Goal: Task Accomplishment & Management: Use online tool/utility

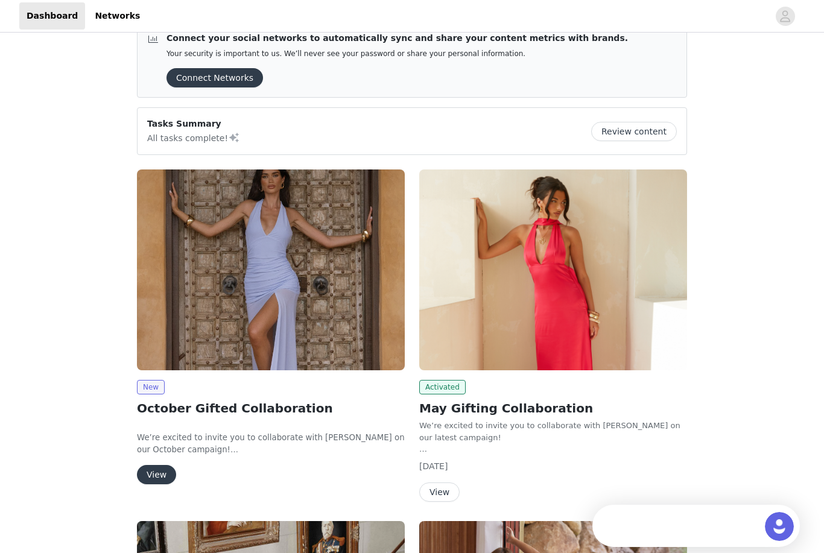
click at [159, 483] on button "View" at bounding box center [156, 474] width 39 height 19
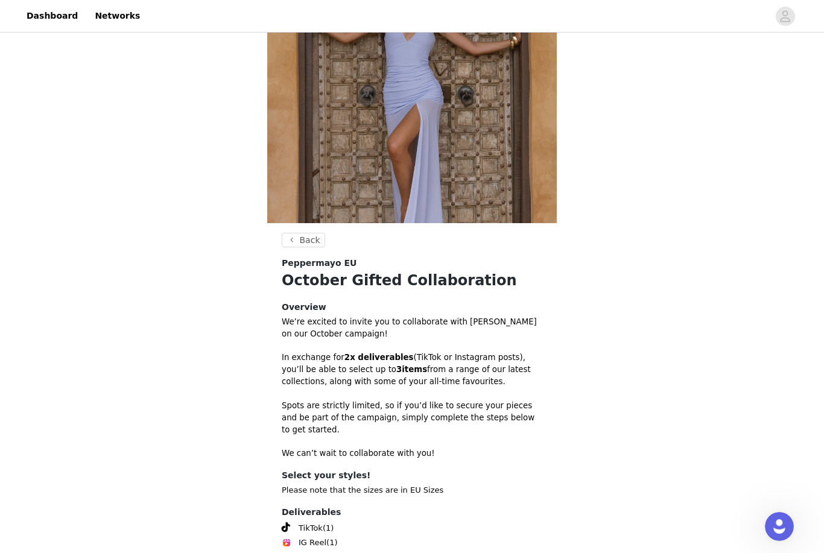
scroll to position [185, 0]
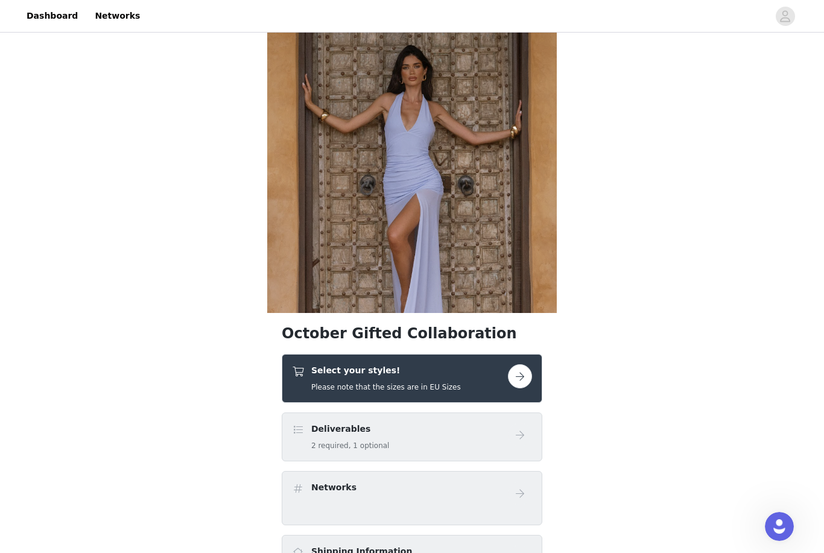
scroll to position [49, 0]
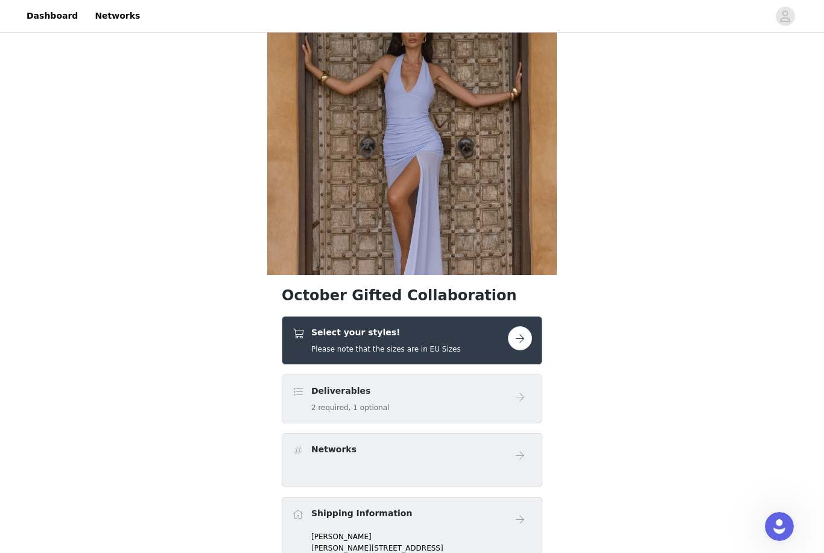
click at [532, 339] on button "button" at bounding box center [520, 339] width 24 height 24
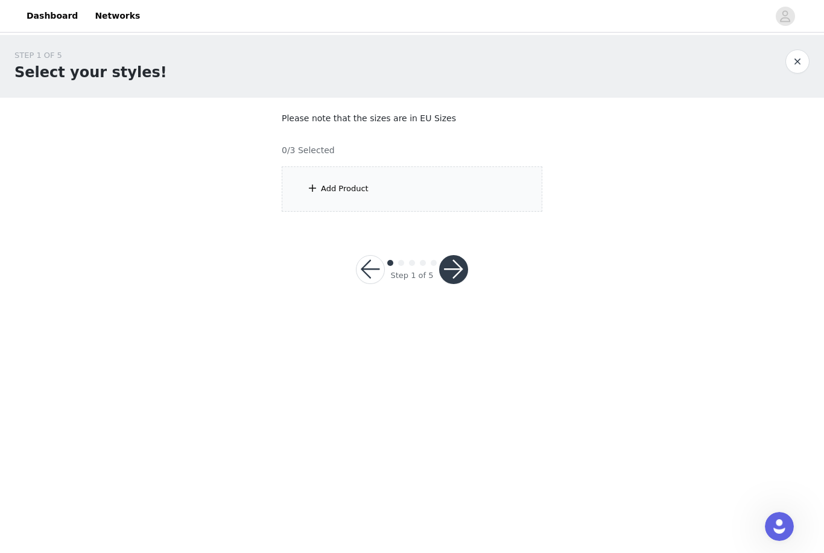
click at [460, 194] on div "Add Product" at bounding box center [412, 189] width 261 height 45
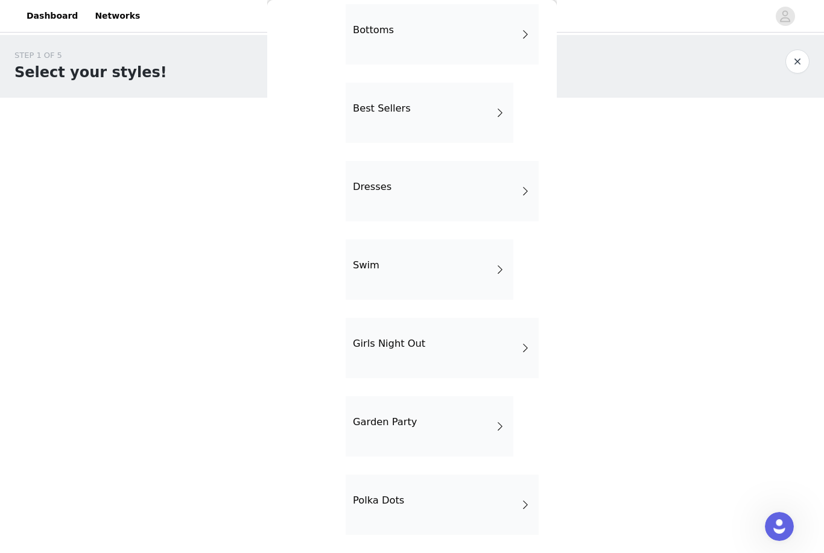
scroll to position [135, 0]
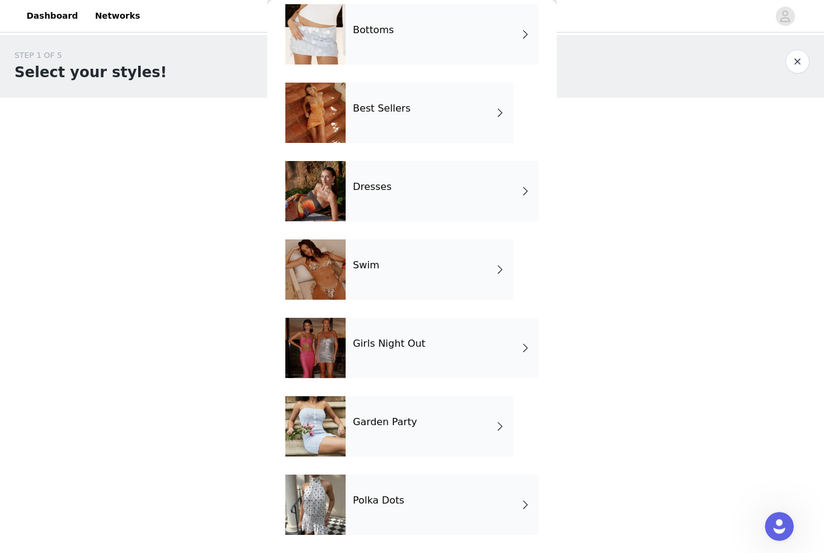
click at [478, 258] on div "Swim" at bounding box center [430, 270] width 168 height 60
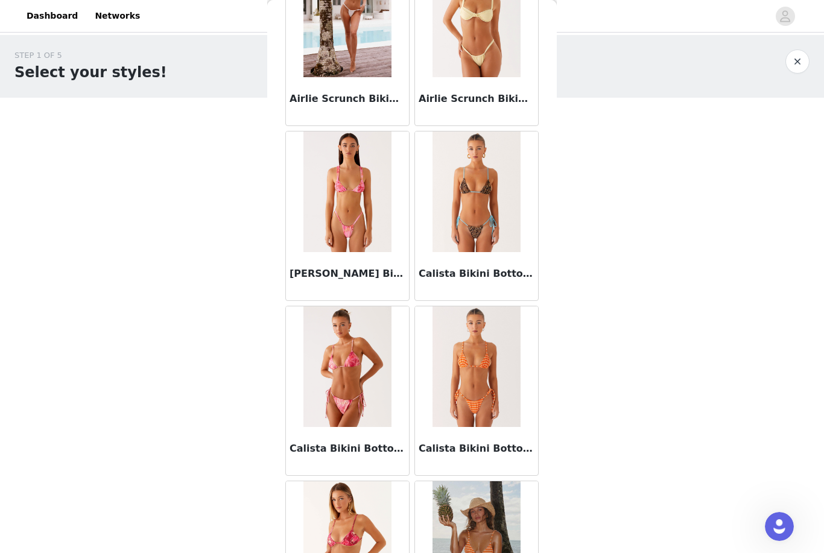
scroll to position [645, 0]
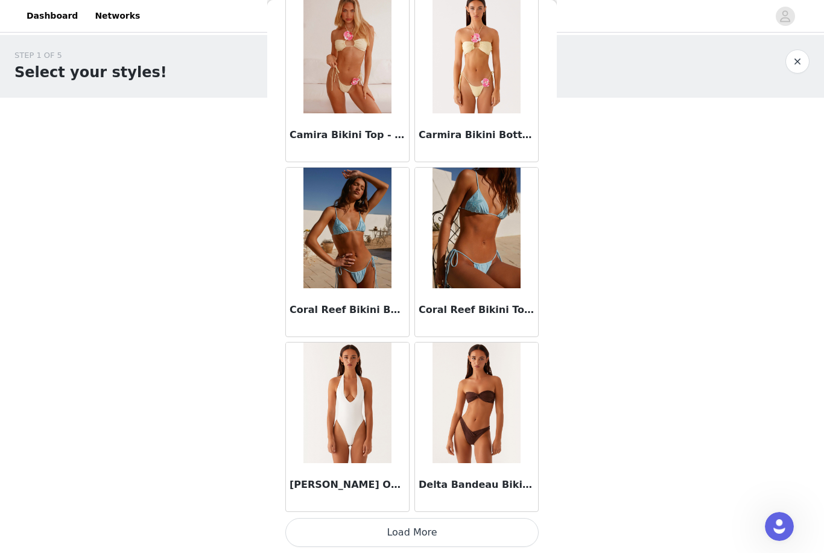
click at [430, 533] on button "Load More" at bounding box center [411, 532] width 253 height 29
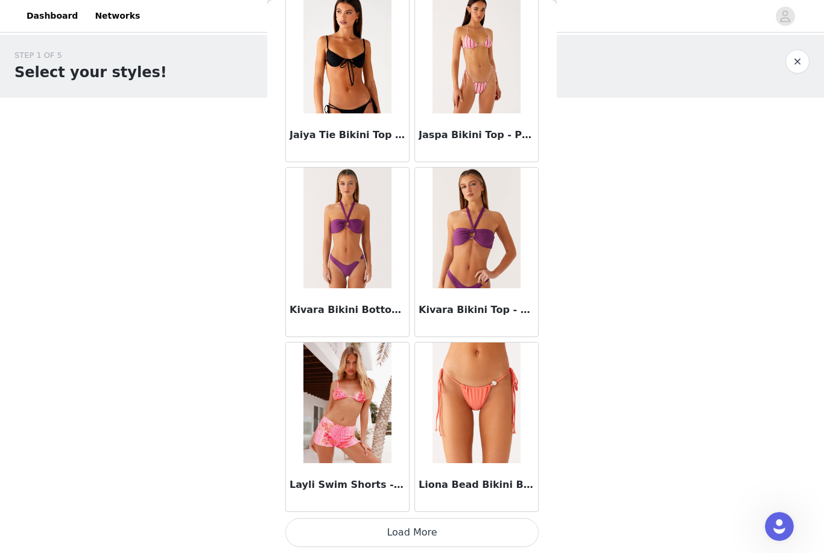
scroll to position [3044, 0]
click at [472, 523] on button "Load More" at bounding box center [411, 532] width 253 height 29
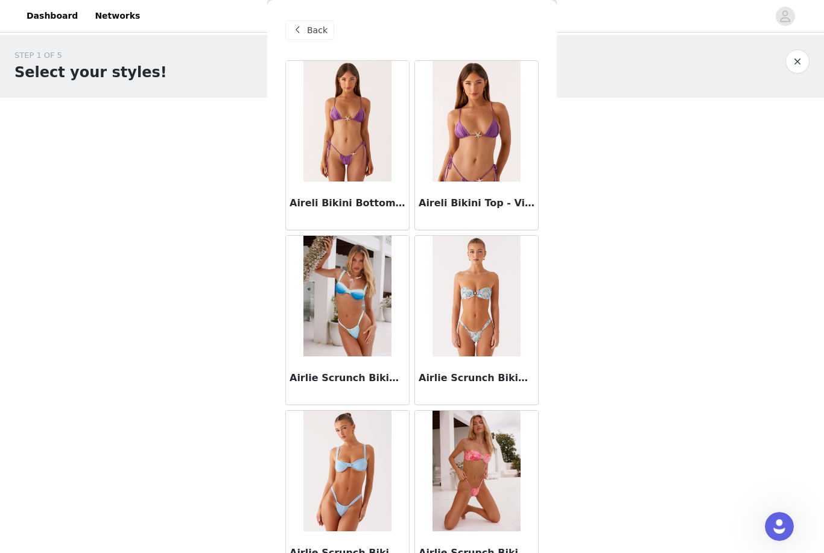
scroll to position [0, 0]
click at [318, 35] on span "Back" at bounding box center [317, 30] width 21 height 13
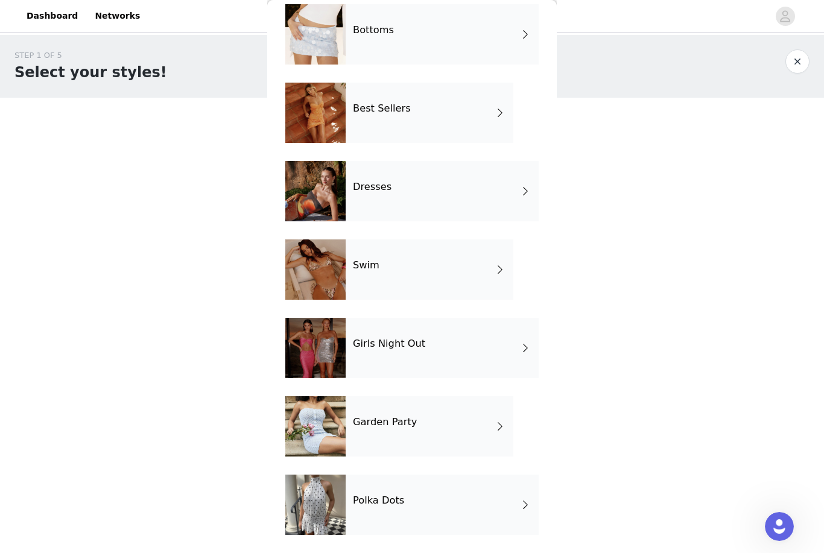
scroll to position [135, 0]
click at [447, 358] on div "Girls Night Out" at bounding box center [442, 348] width 193 height 60
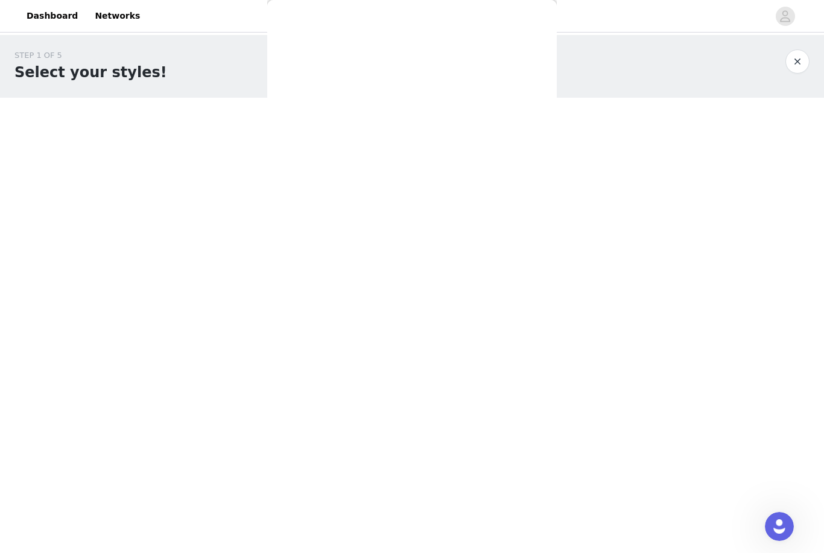
scroll to position [0, 0]
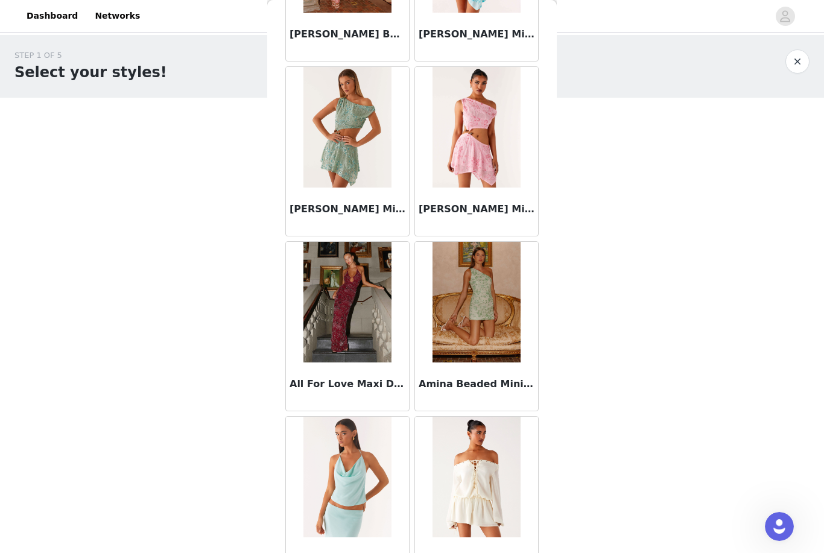
click at [576, 156] on div "STEP 1 OF 5 Select your styles! Please note that the sizes are in EU Sizes 0/3 …" at bounding box center [412, 130] width 824 height 191
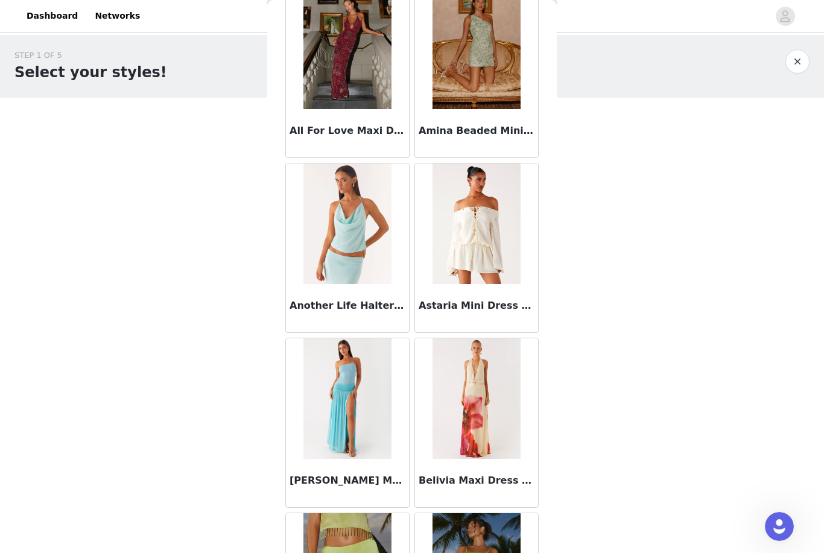
scroll to position [601, 0]
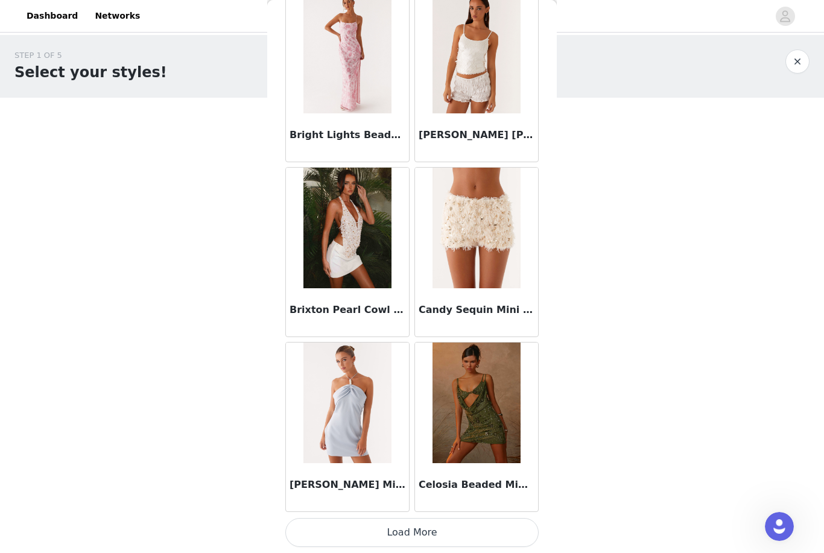
click at [412, 531] on button "Load More" at bounding box center [411, 532] width 253 height 29
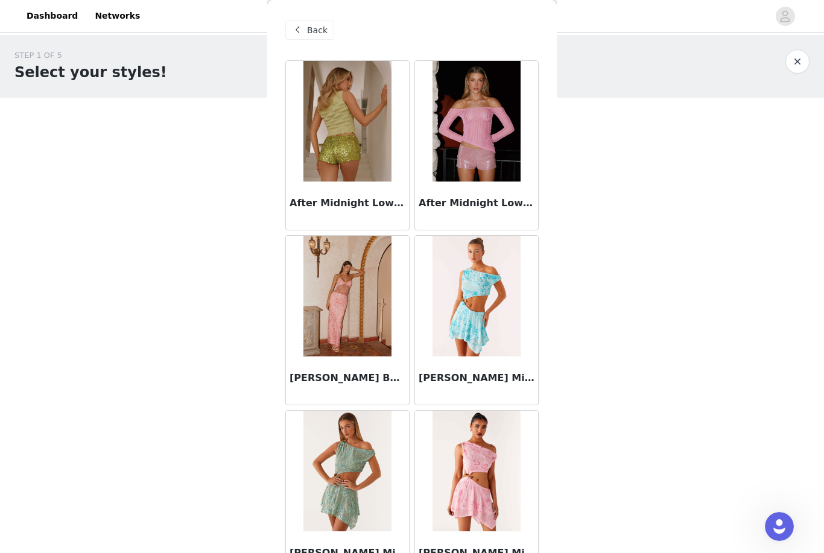
scroll to position [0, 0]
click at [303, 30] on span at bounding box center [297, 30] width 14 height 14
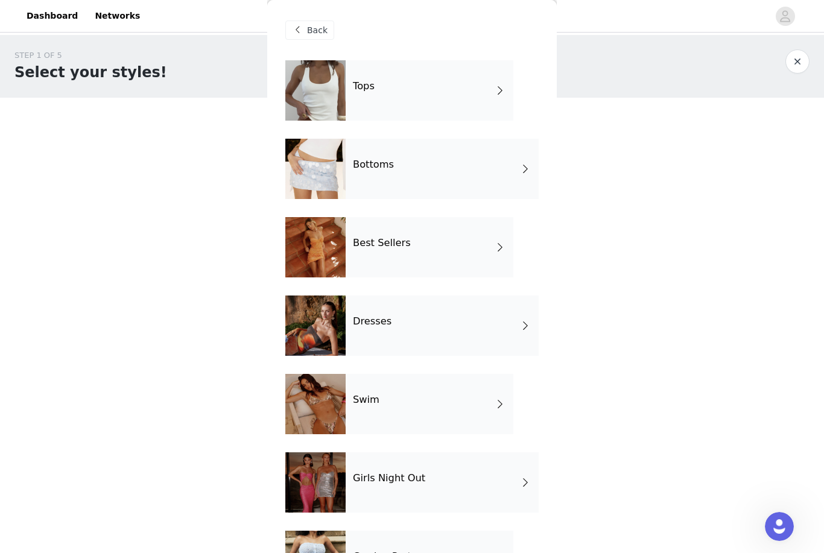
click at [465, 244] on div "Best Sellers" at bounding box center [430, 247] width 168 height 60
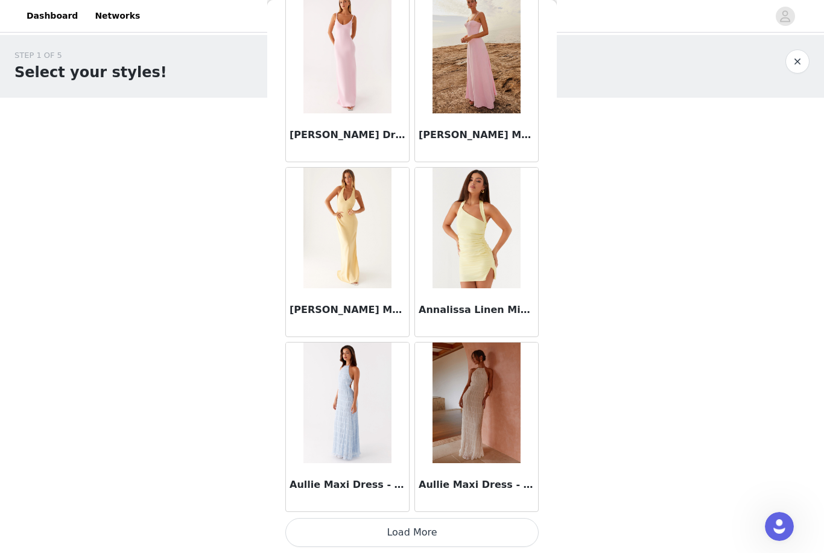
scroll to position [1293, 0]
click at [475, 526] on button "Load More" at bounding box center [411, 532] width 253 height 29
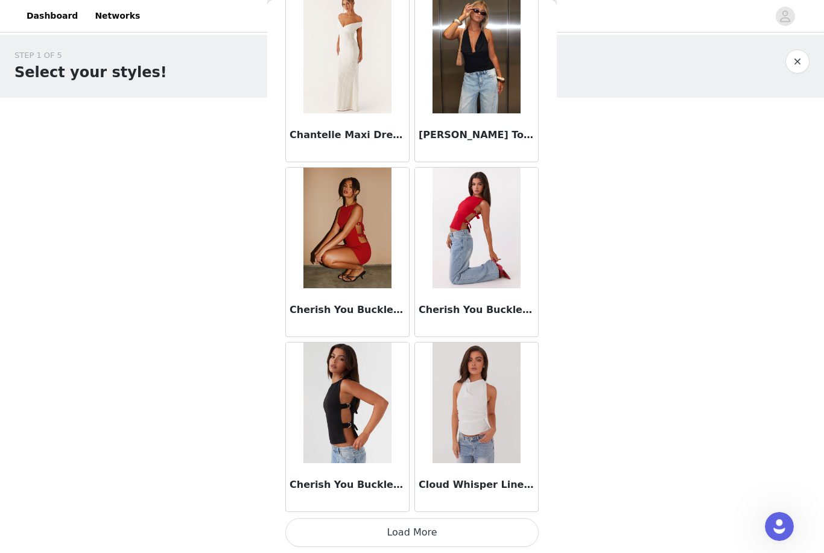
scroll to position [3044, 0]
click at [432, 533] on button "Load More" at bounding box center [411, 532] width 253 height 29
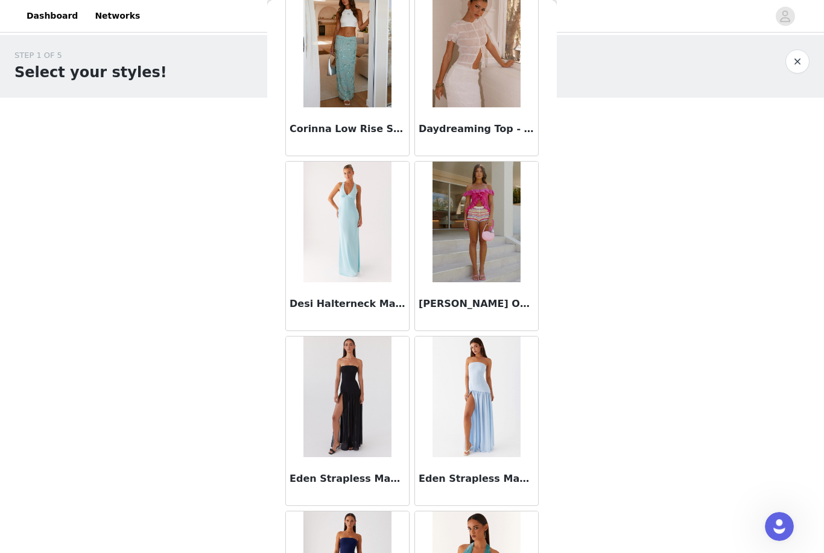
click at [390, 425] on img at bounding box center [348, 397] width 88 height 121
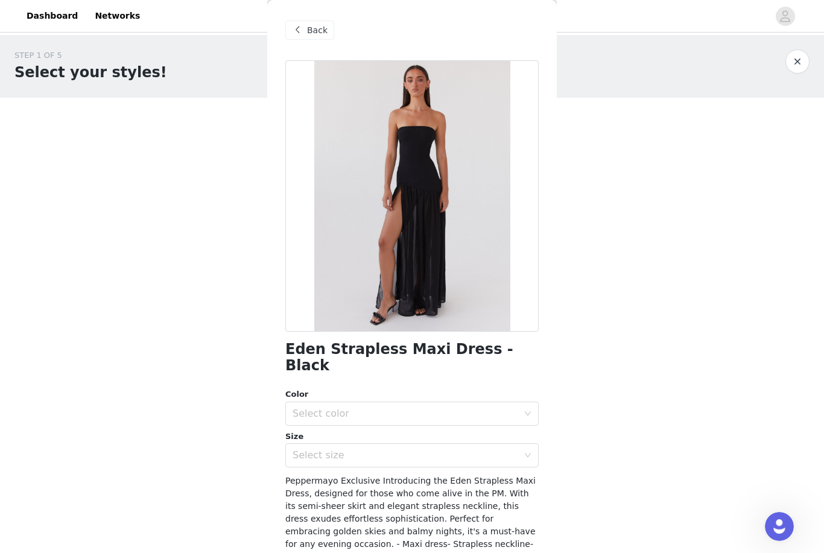
scroll to position [0, 0]
click at [317, 29] on span "Back" at bounding box center [317, 30] width 21 height 13
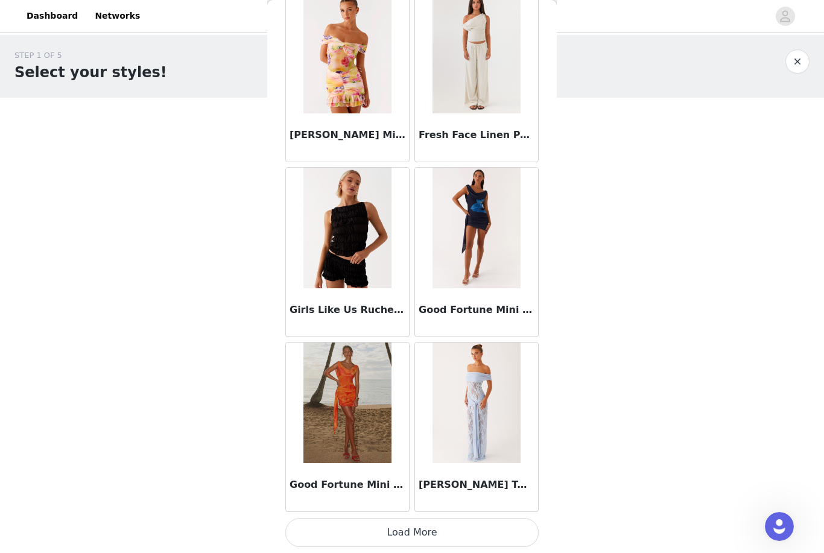
scroll to position [4794, 0]
click at [498, 526] on button "Load More" at bounding box center [411, 532] width 253 height 29
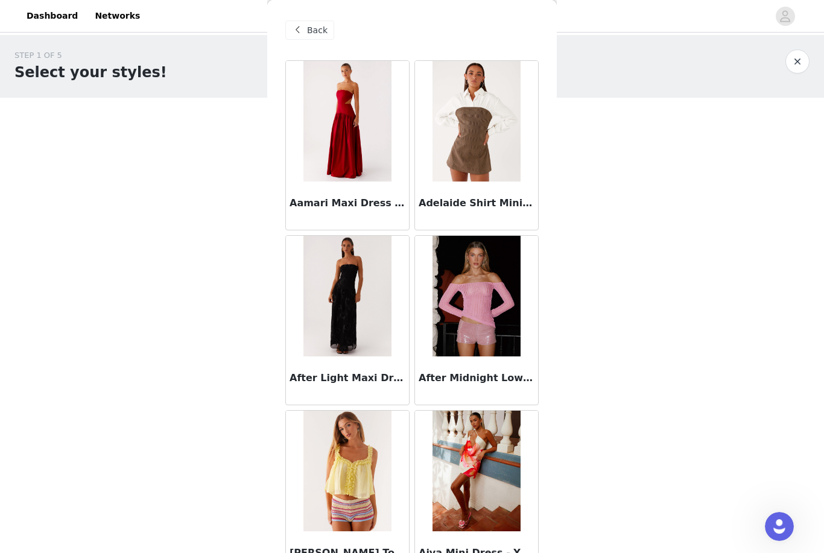
scroll to position [0, 0]
click at [318, 29] on span "Back" at bounding box center [317, 30] width 21 height 13
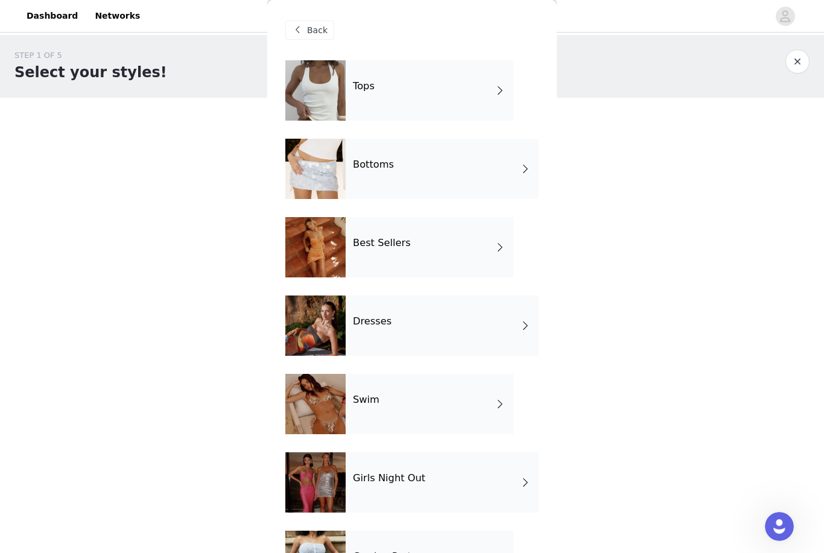
click at [334, 84] on div at bounding box center [315, 90] width 60 height 60
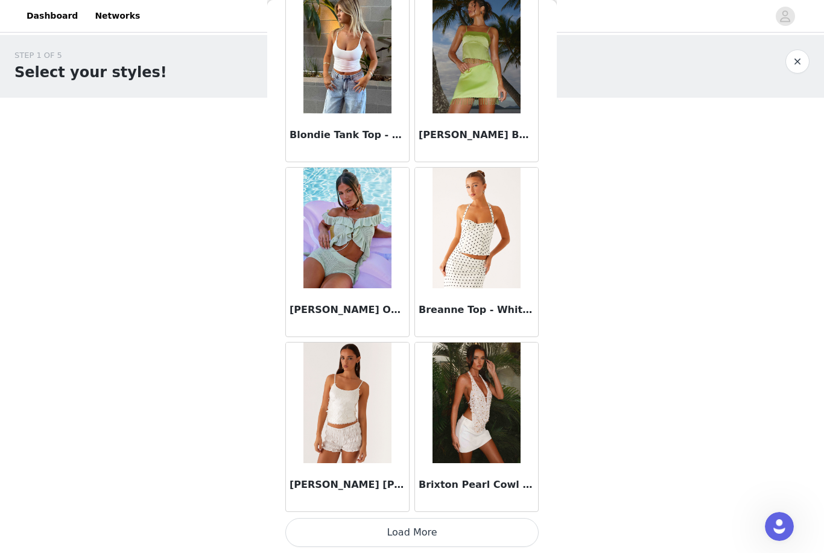
scroll to position [1293, 0]
click at [374, 531] on button "Load More" at bounding box center [411, 532] width 253 height 29
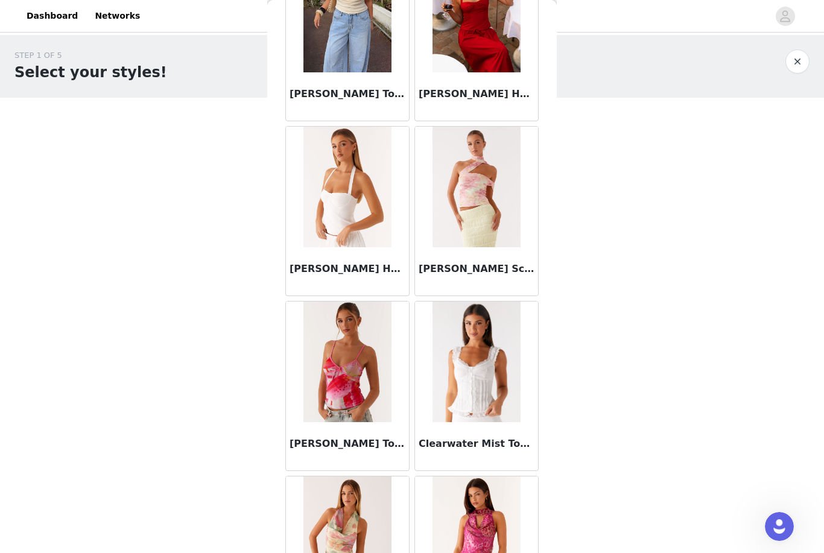
scroll to position [2561, 0]
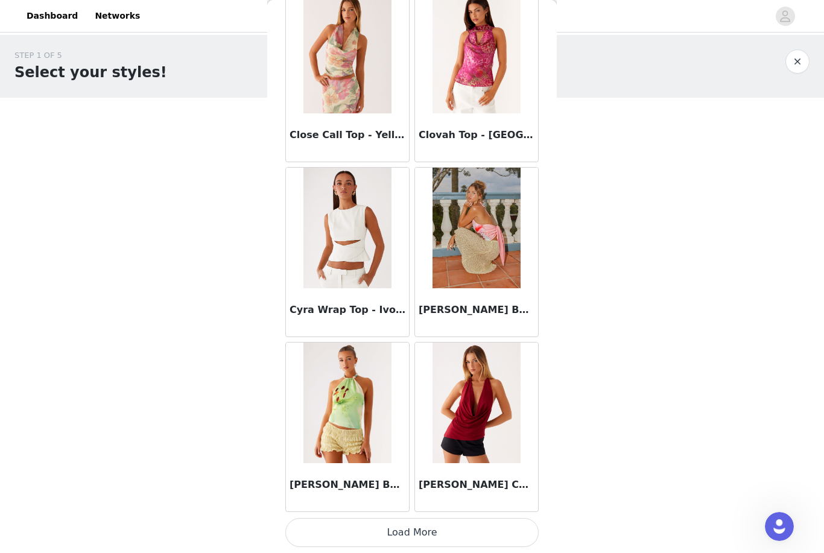
click at [430, 534] on button "Load More" at bounding box center [411, 532] width 253 height 29
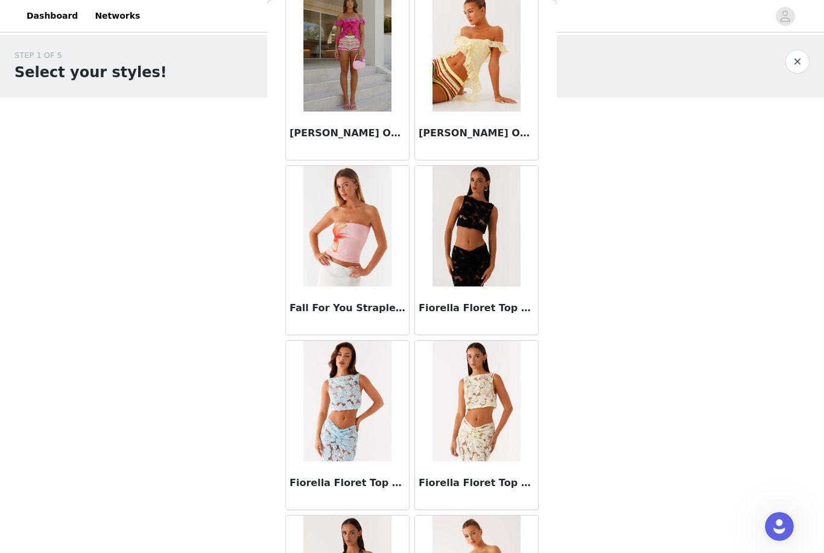
scroll to position [3997, 0]
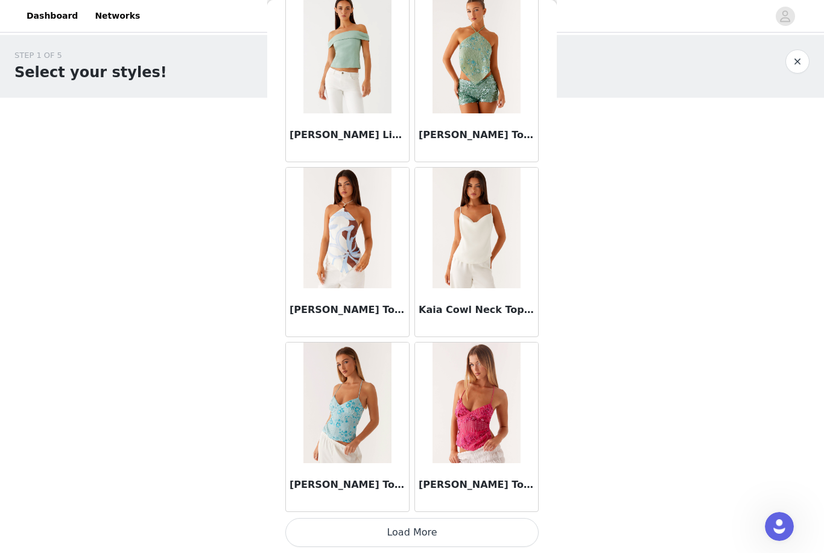
click at [402, 529] on button "Load More" at bounding box center [411, 532] width 253 height 29
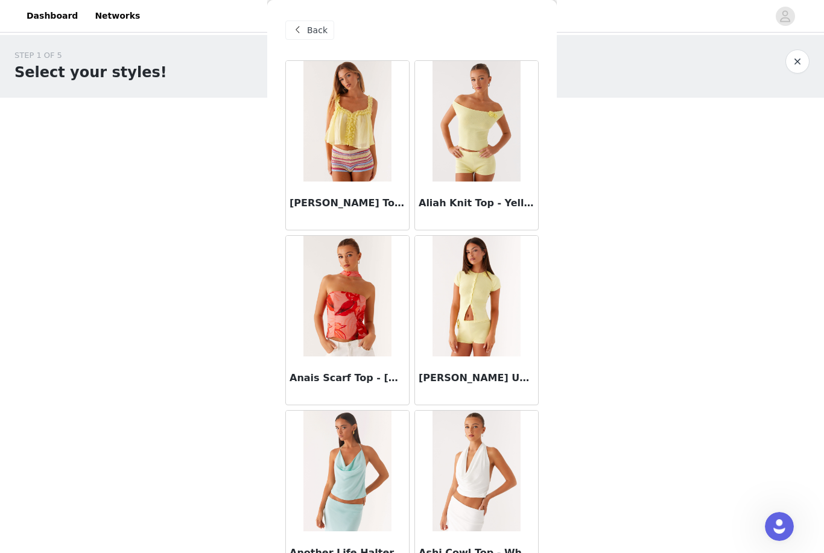
scroll to position [0, 0]
click at [314, 36] on span "Back" at bounding box center [317, 30] width 21 height 13
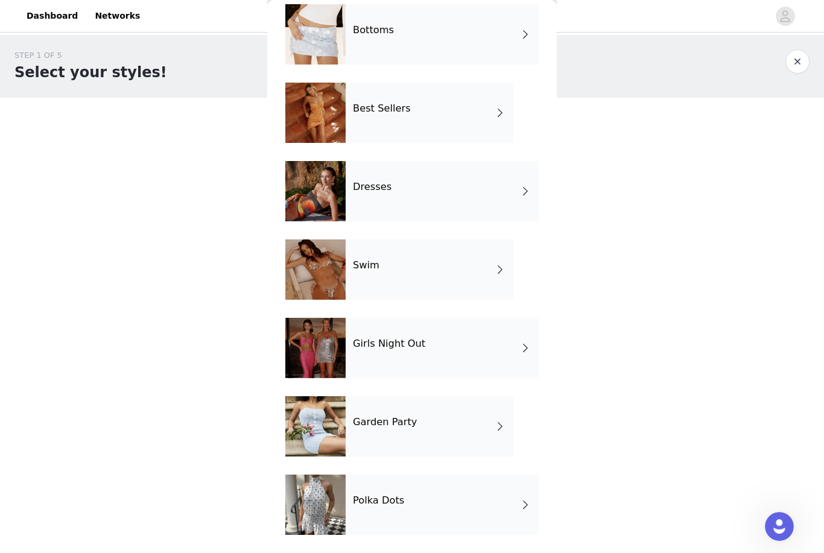
scroll to position [135, 0]
click at [458, 514] on div "Polka Dots" at bounding box center [442, 505] width 193 height 60
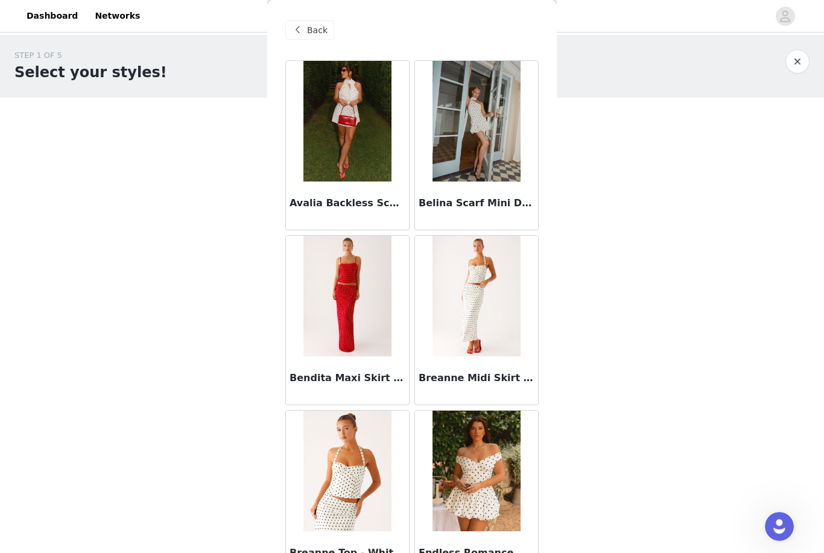
scroll to position [0, 0]
click at [313, 28] on span "Back" at bounding box center [317, 30] width 21 height 13
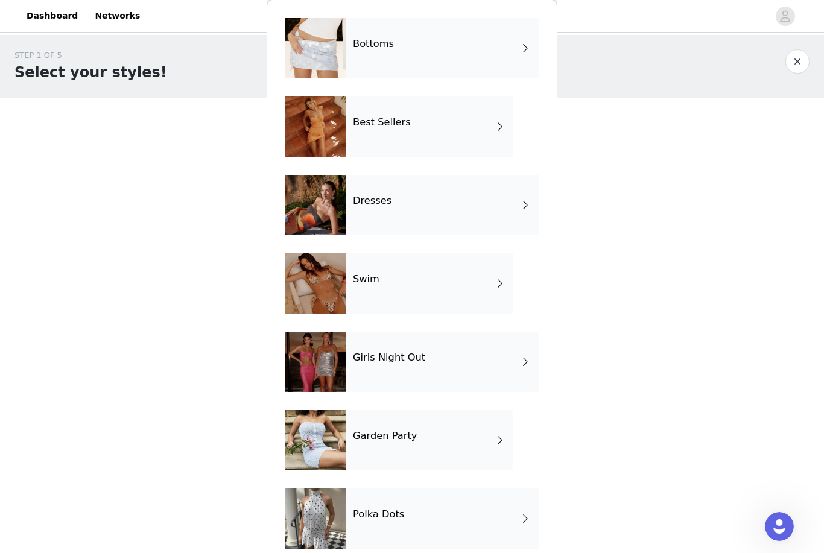
scroll to position [126, 0]
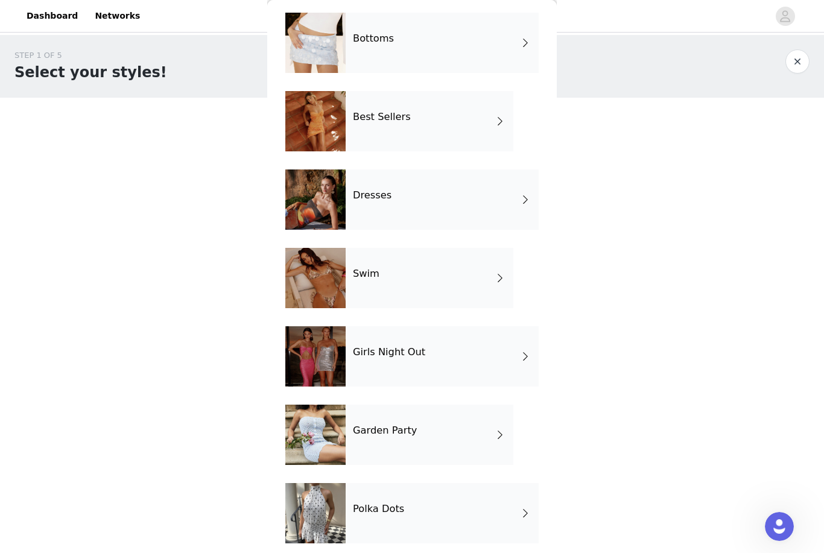
click at [358, 447] on div "Garden Party" at bounding box center [430, 435] width 168 height 60
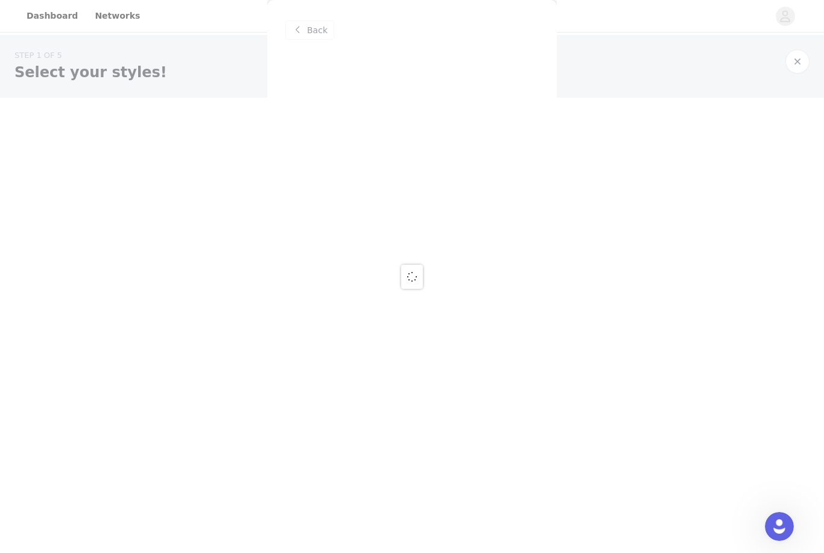
scroll to position [0, 0]
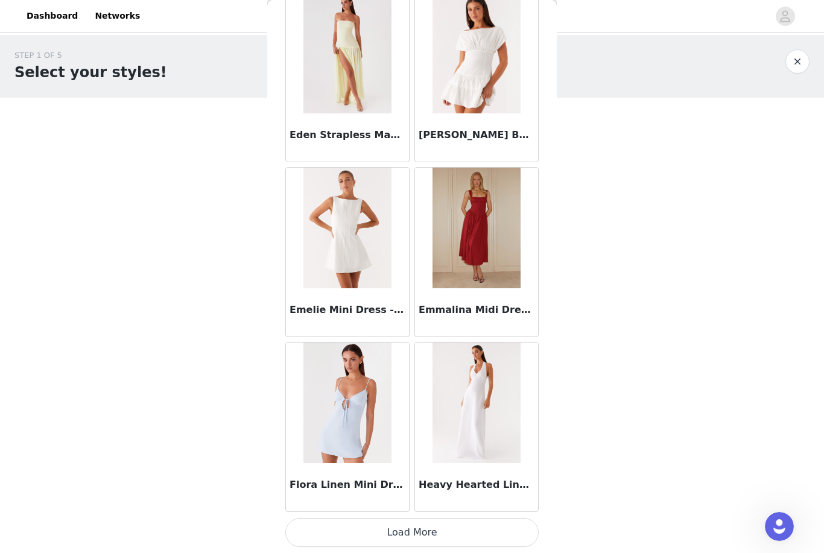
click at [348, 529] on button "Load More" at bounding box center [411, 532] width 253 height 29
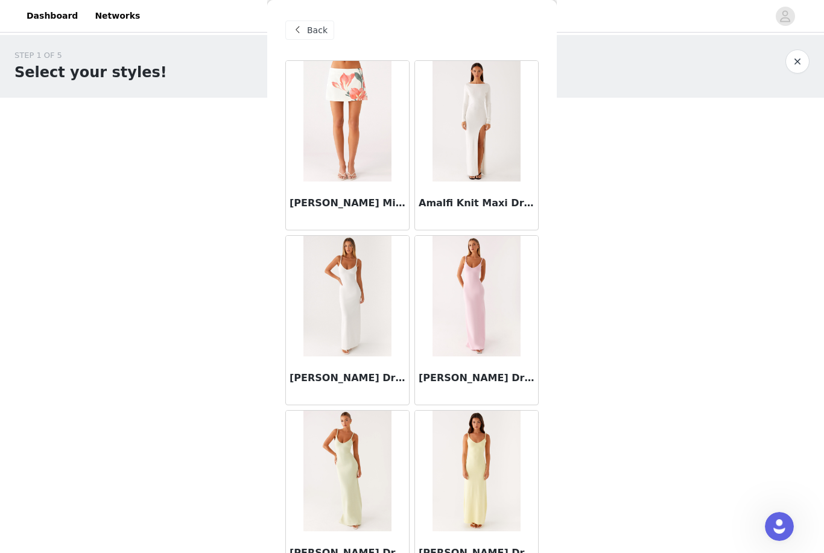
click at [305, 24] on div "Back" at bounding box center [309, 30] width 49 height 19
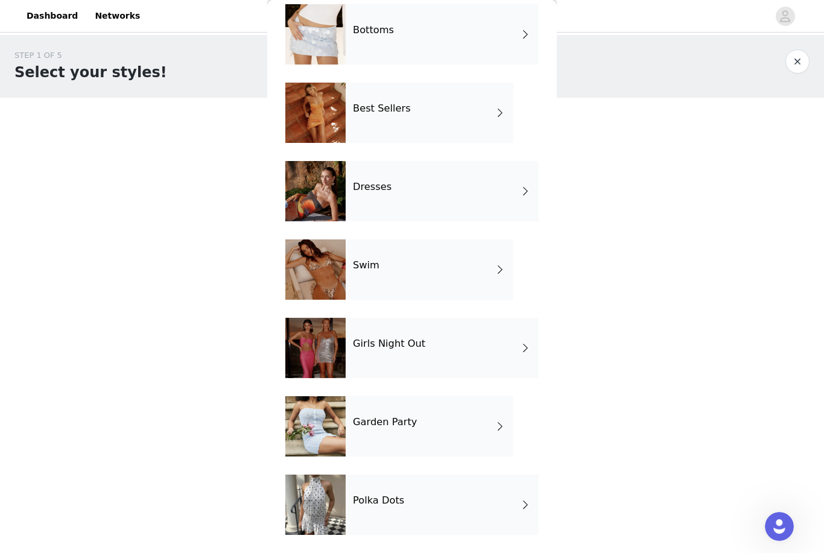
scroll to position [135, 0]
click at [448, 183] on div "Dresses" at bounding box center [442, 191] width 193 height 60
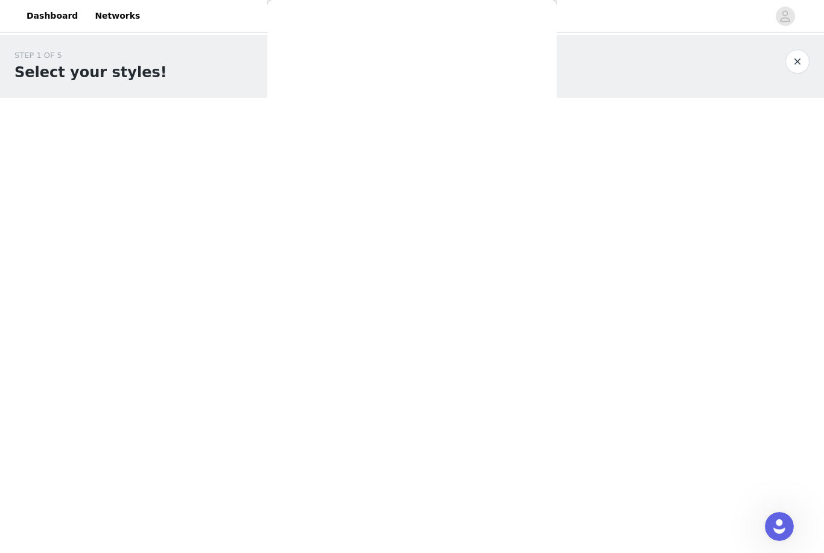
scroll to position [0, 0]
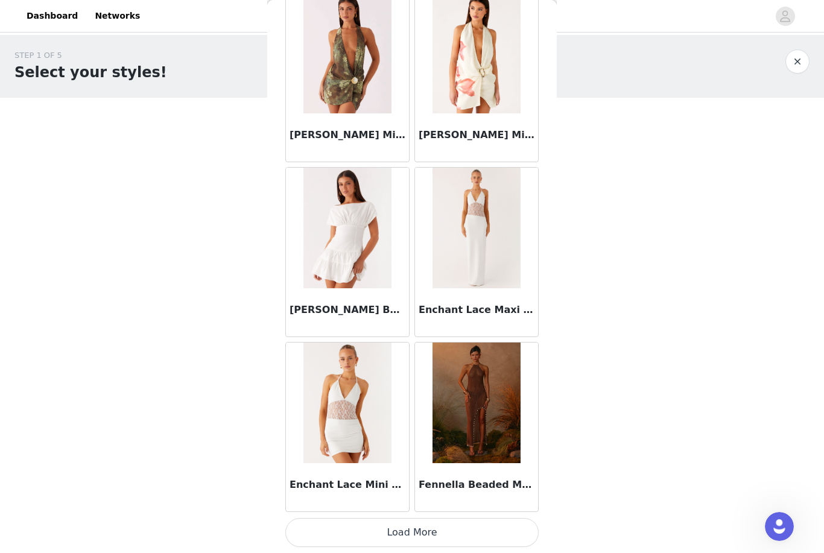
click at [461, 529] on button "Load More" at bounding box center [411, 532] width 253 height 29
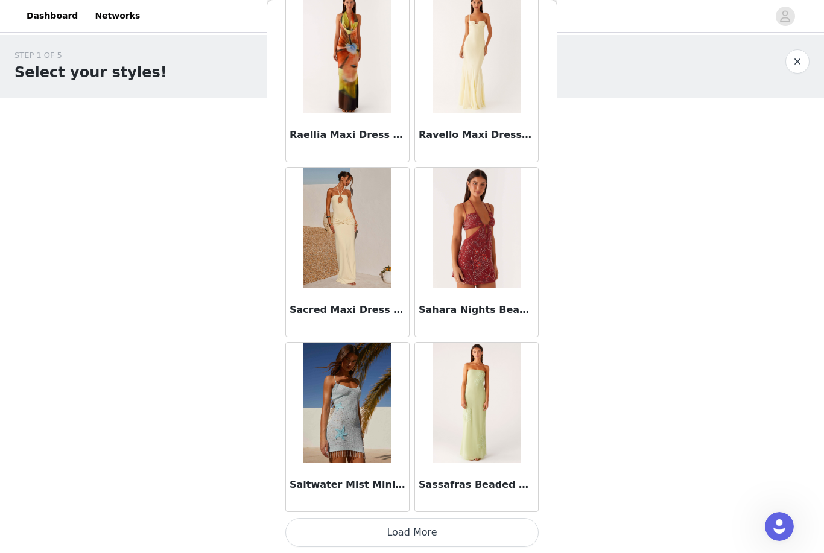
scroll to position [3044, 0]
click at [450, 529] on button "Load More" at bounding box center [411, 532] width 253 height 29
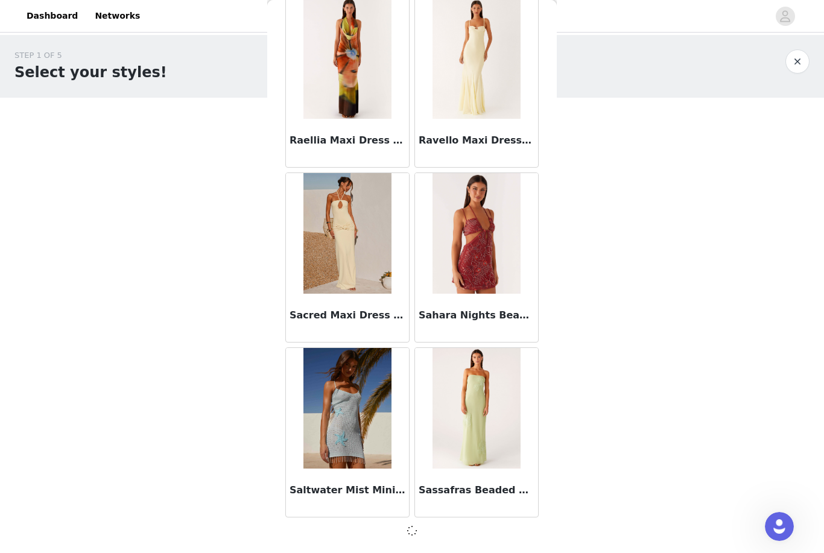
scroll to position [3038, 0]
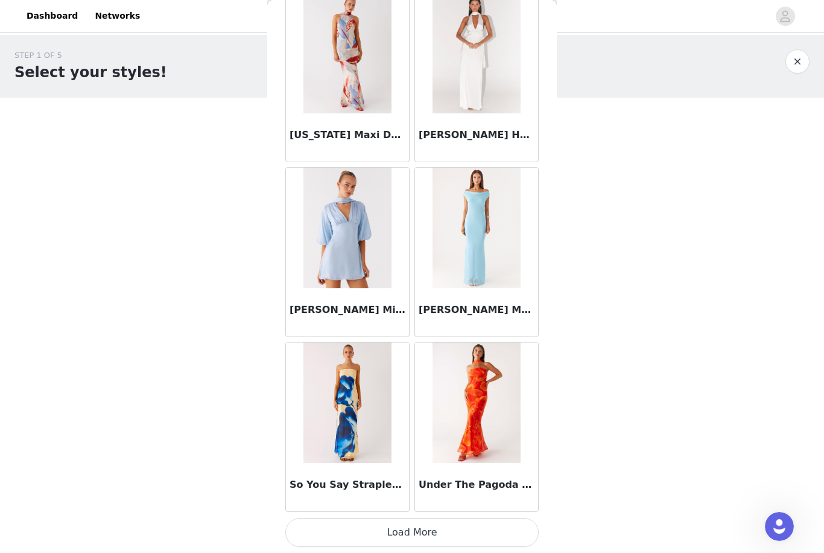
click at [371, 527] on button "Load More" at bounding box center [411, 532] width 253 height 29
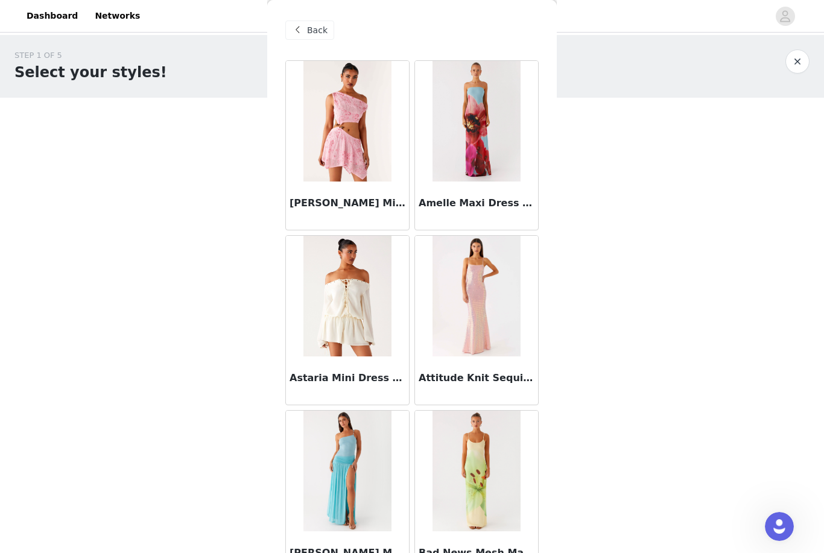
scroll to position [0, 0]
click at [308, 22] on div "Back" at bounding box center [309, 30] width 49 height 19
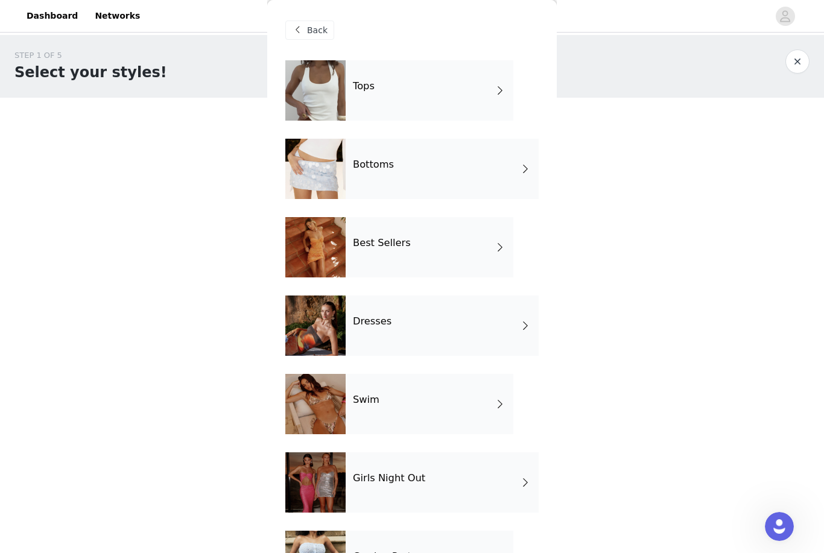
click at [389, 164] on h4 "Bottoms" at bounding box center [373, 164] width 41 height 11
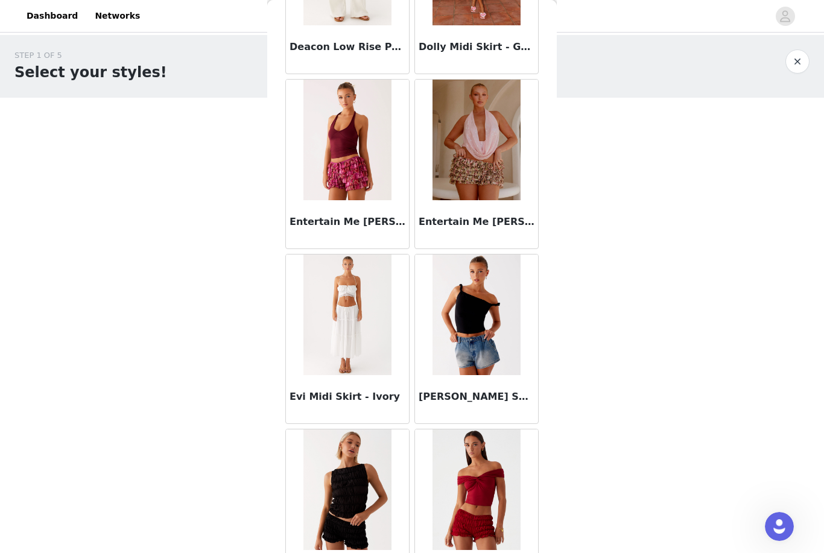
scroll to position [865, 0]
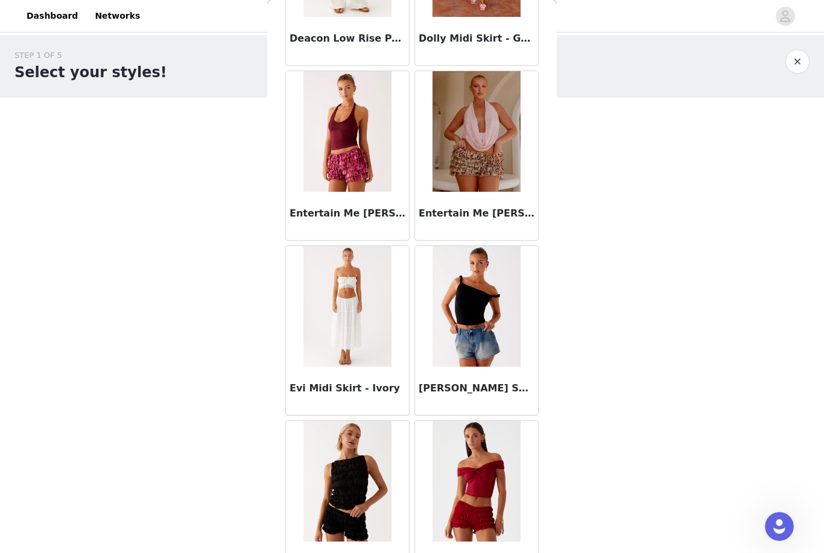
click at [508, 490] on img at bounding box center [477, 481] width 88 height 121
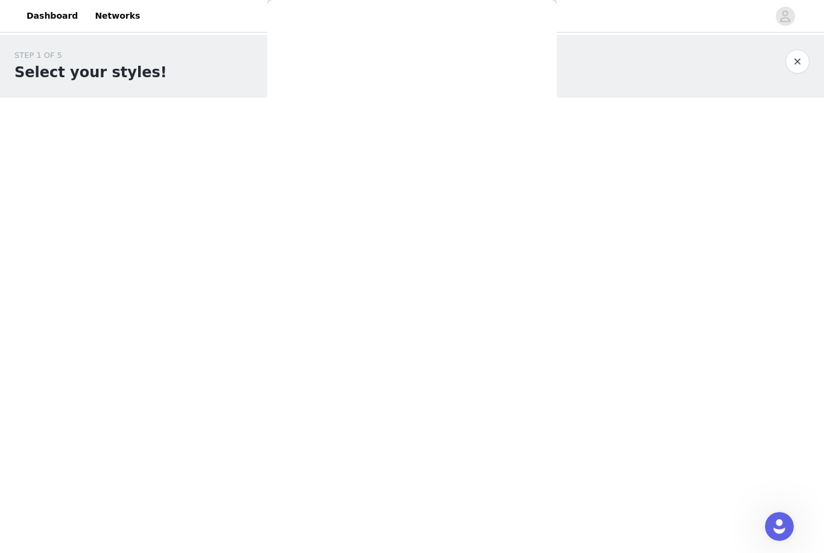
scroll to position [0, 0]
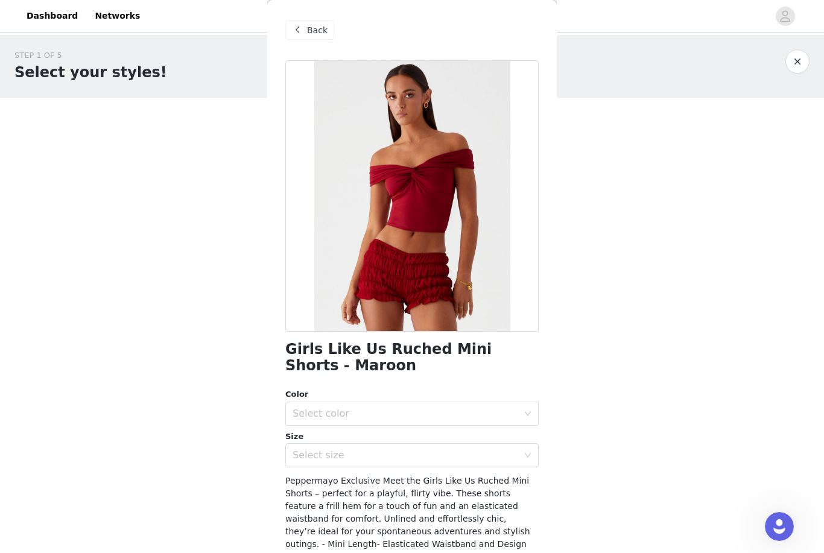
click at [320, 30] on span "Back" at bounding box center [317, 30] width 21 height 13
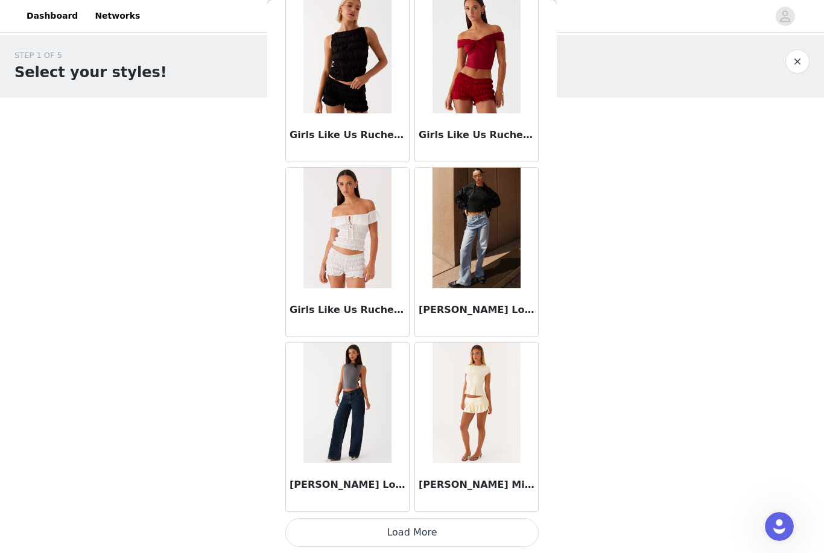
scroll to position [1293, 0]
click at [433, 520] on button "Load More" at bounding box center [411, 532] width 253 height 29
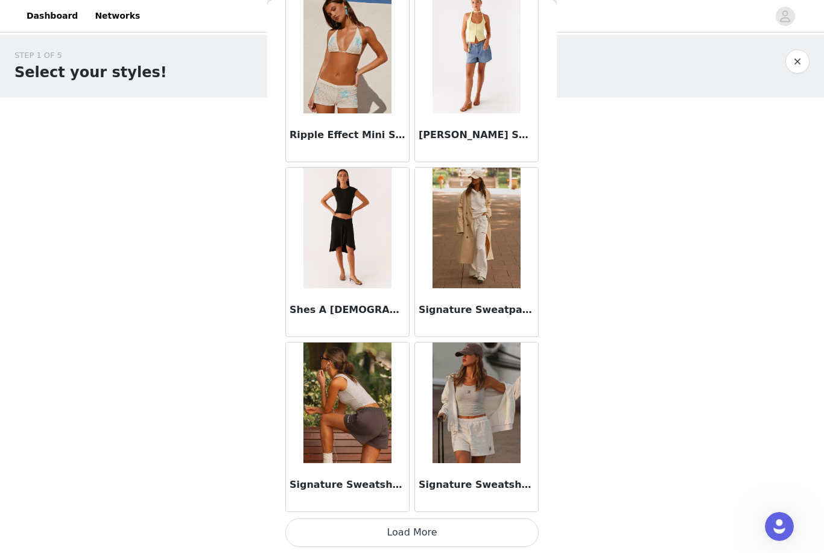
scroll to position [3044, 0]
click at [471, 527] on button "Load More" at bounding box center [411, 532] width 253 height 29
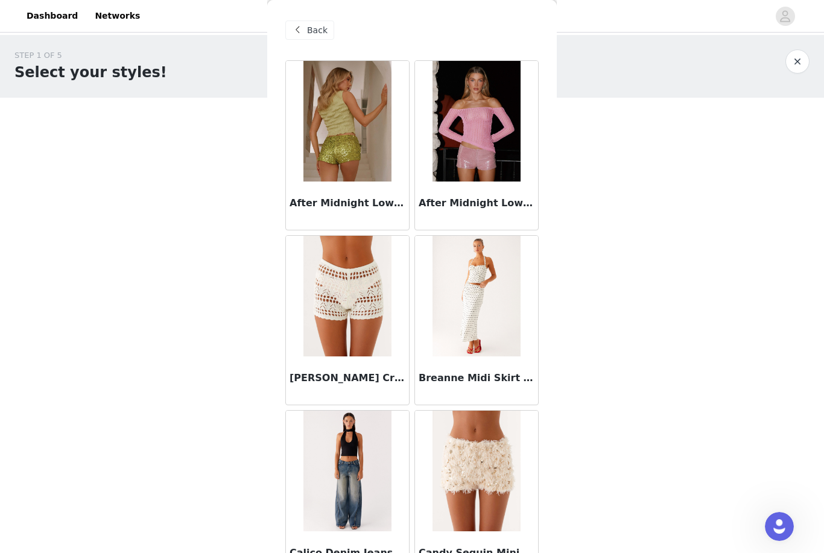
scroll to position [0, 0]
click at [326, 33] on span "Back" at bounding box center [317, 30] width 21 height 13
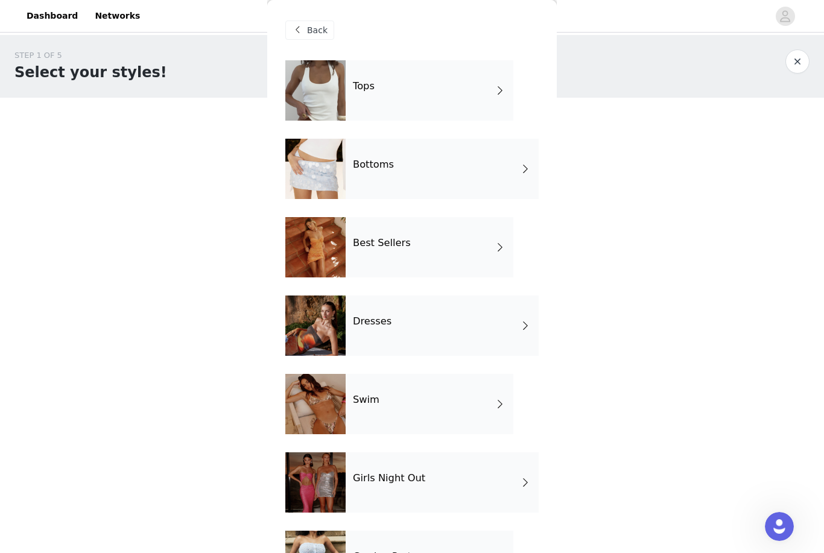
click at [448, 156] on div "Bottoms" at bounding box center [442, 169] width 193 height 60
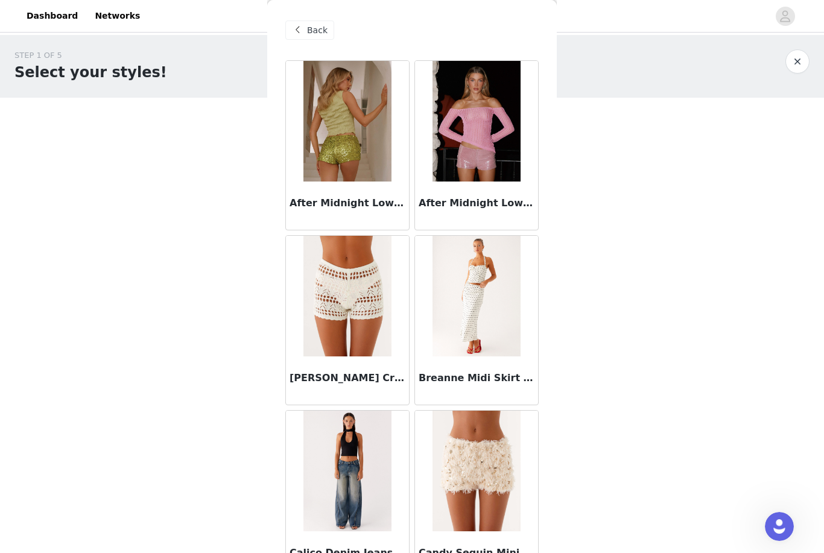
click at [315, 28] on span "Back" at bounding box center [317, 30] width 21 height 13
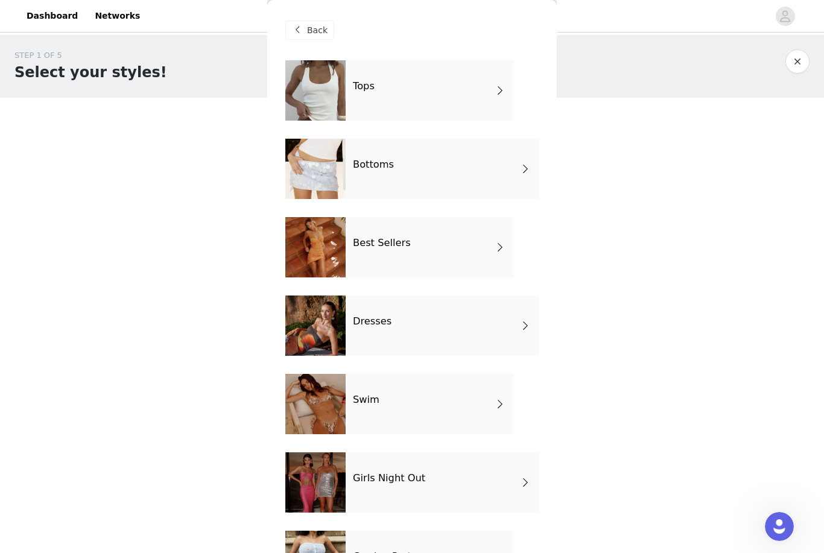
click at [355, 83] on h4 "Tops" at bounding box center [364, 86] width 22 height 11
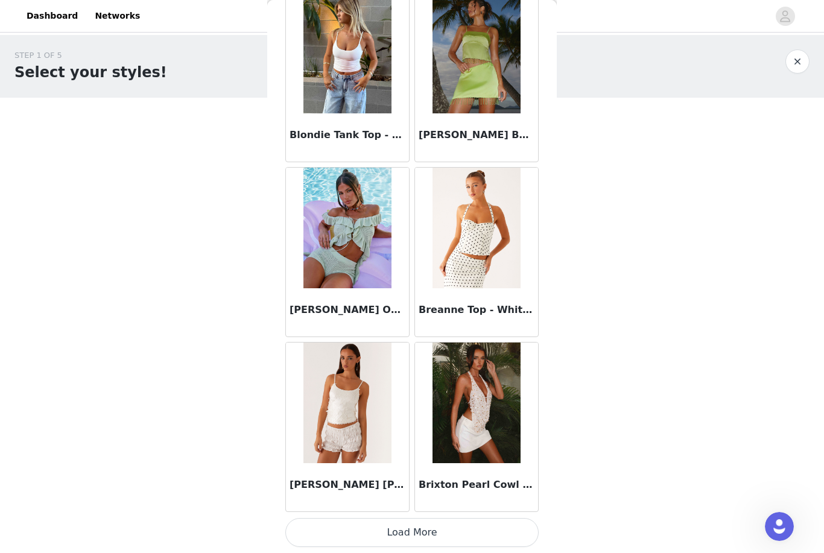
click at [480, 524] on button "Load More" at bounding box center [411, 532] width 253 height 29
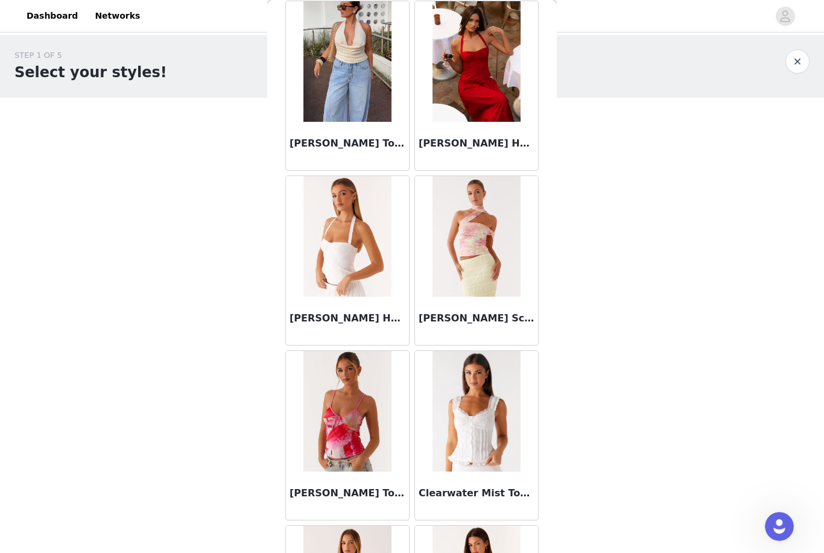
scroll to position [2511, 0]
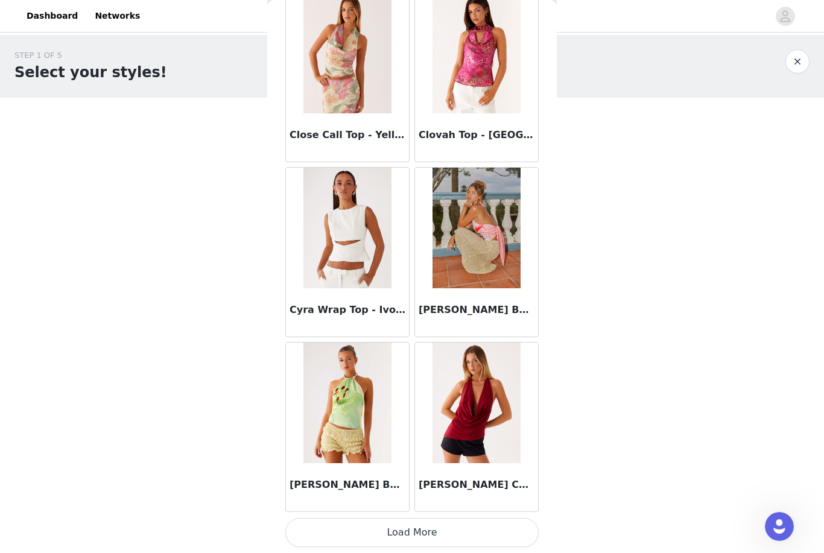
click at [447, 523] on button "Load More" at bounding box center [411, 532] width 253 height 29
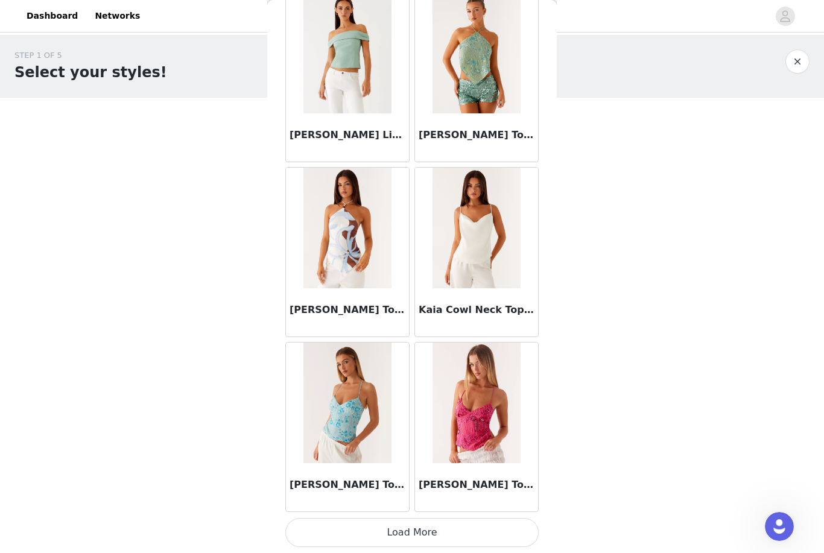
scroll to position [4794, 0]
click at [443, 522] on button "Load More" at bounding box center [411, 532] width 253 height 29
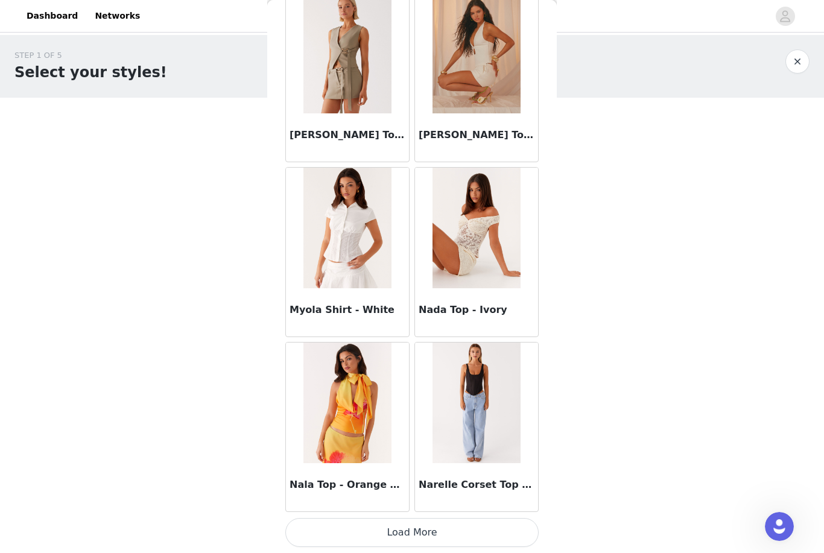
scroll to position [6544, 0]
click at [417, 525] on button "Load More" at bounding box center [411, 532] width 253 height 29
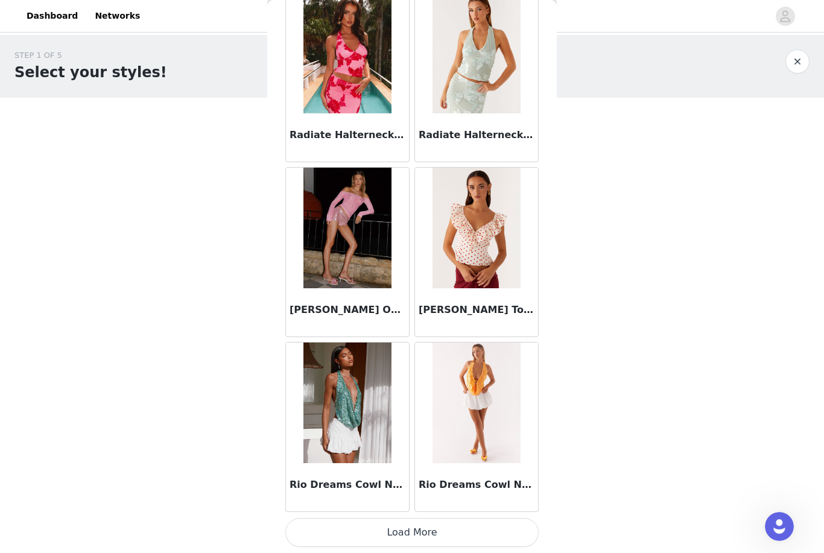
scroll to position [8294, 0]
click at [432, 534] on button "Load More" at bounding box center [411, 532] width 253 height 29
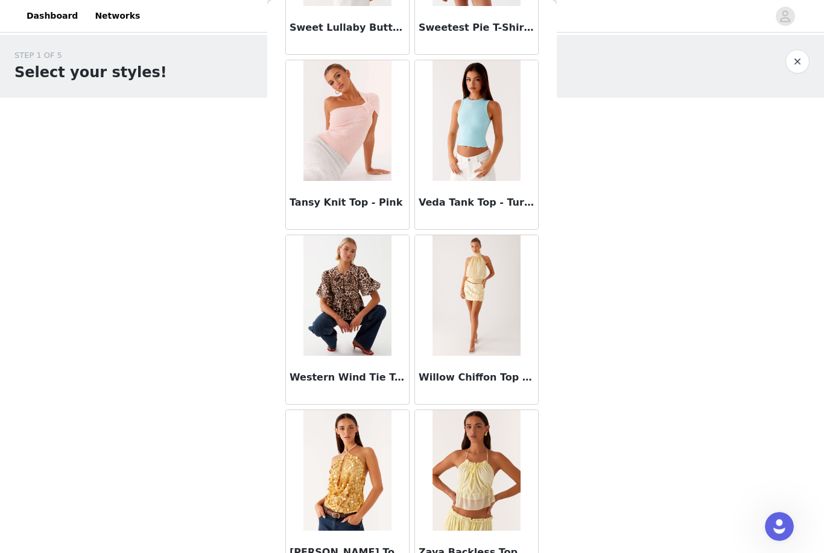
scroll to position [9978, 0]
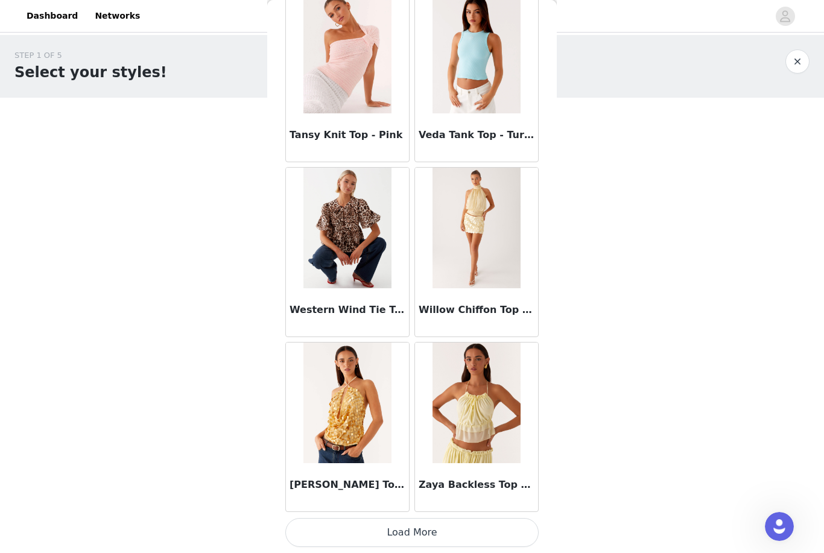
click at [421, 521] on button "Load More" at bounding box center [411, 532] width 253 height 29
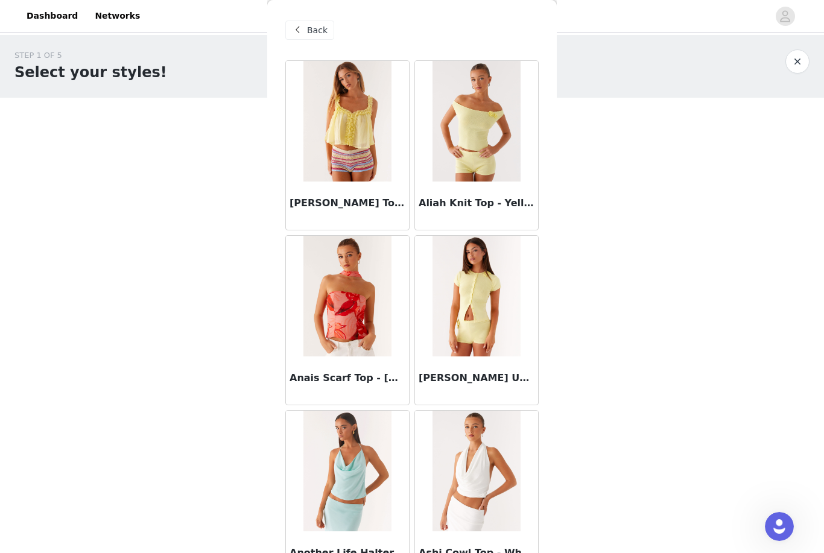
scroll to position [0, 0]
click at [318, 32] on span "Back" at bounding box center [317, 30] width 21 height 13
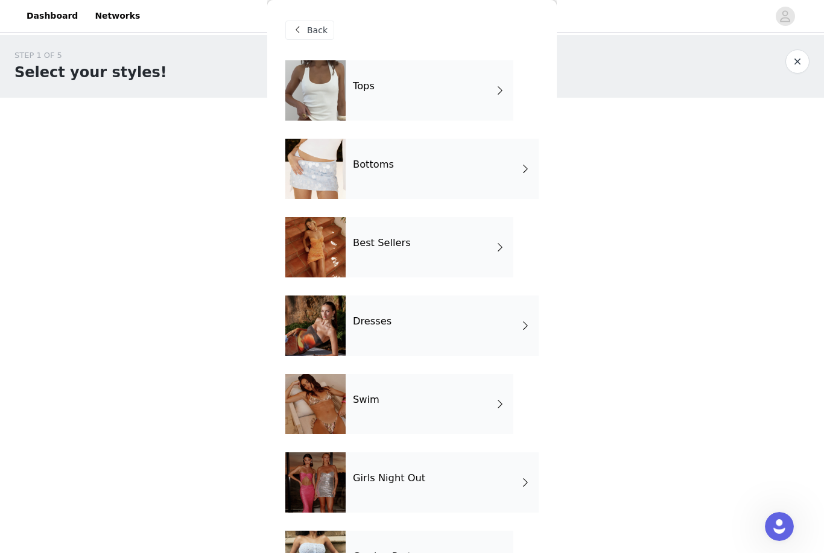
click at [497, 313] on div "Dresses" at bounding box center [442, 326] width 193 height 60
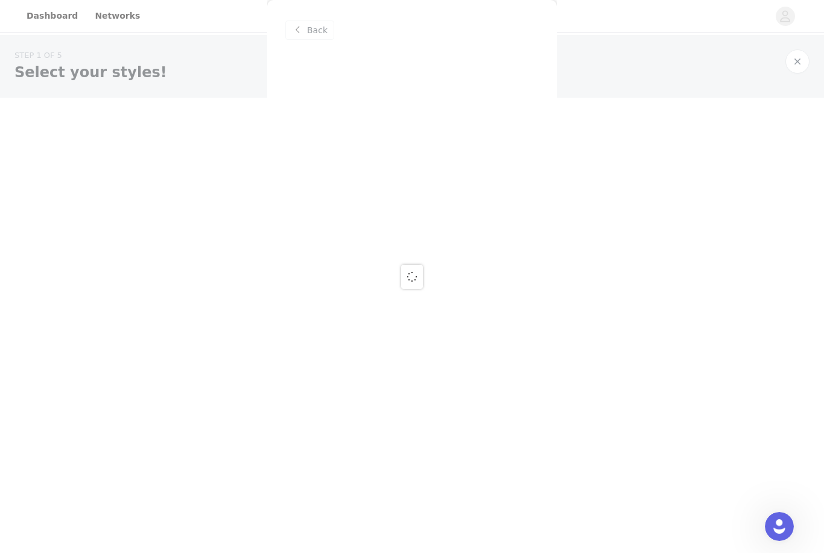
click at [307, 33] on div at bounding box center [412, 276] width 824 height 553
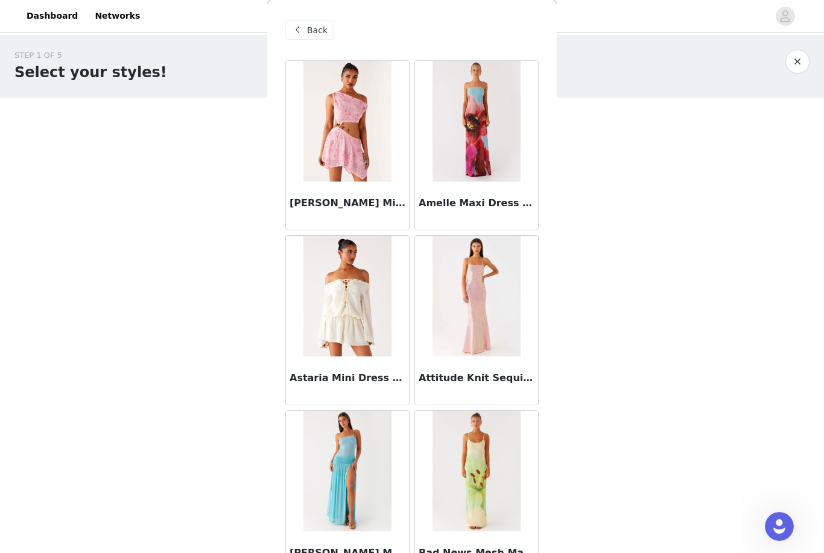
click at [314, 33] on span "Back" at bounding box center [317, 30] width 21 height 13
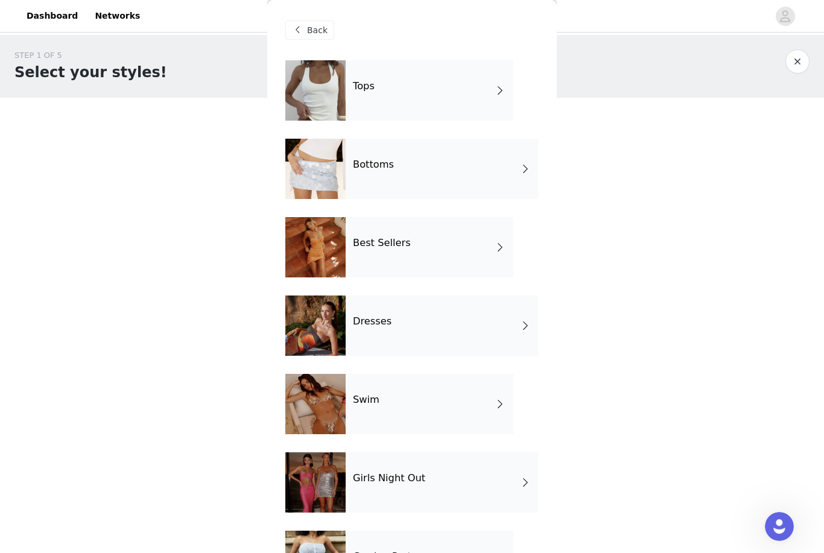
click at [86, 342] on body "Dashboard Networks STEP 1 OF 5 Select your styles! Please note that the sizes a…" at bounding box center [412, 276] width 824 height 553
click at [392, 251] on div "Best Sellers" at bounding box center [430, 247] width 168 height 60
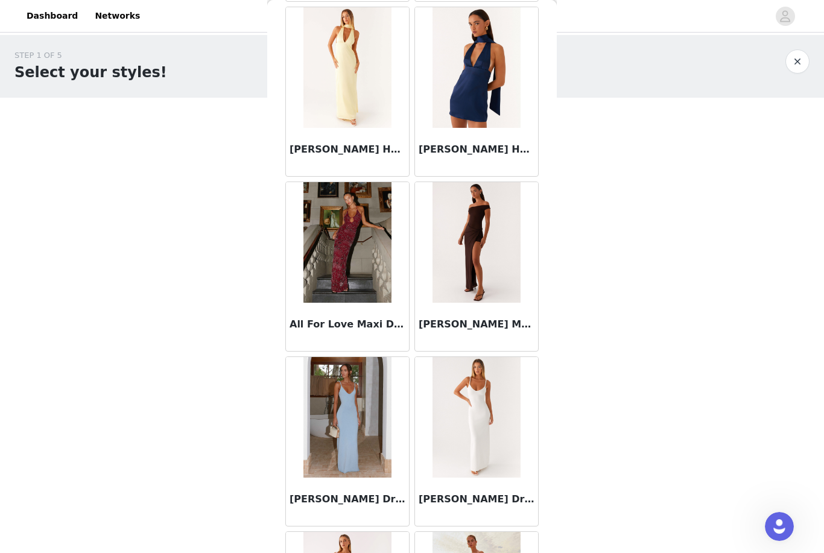
scroll to position [754, 0]
click at [505, 316] on div "[PERSON_NAME] Maxi Dress - Chocolate" at bounding box center [476, 326] width 123 height 48
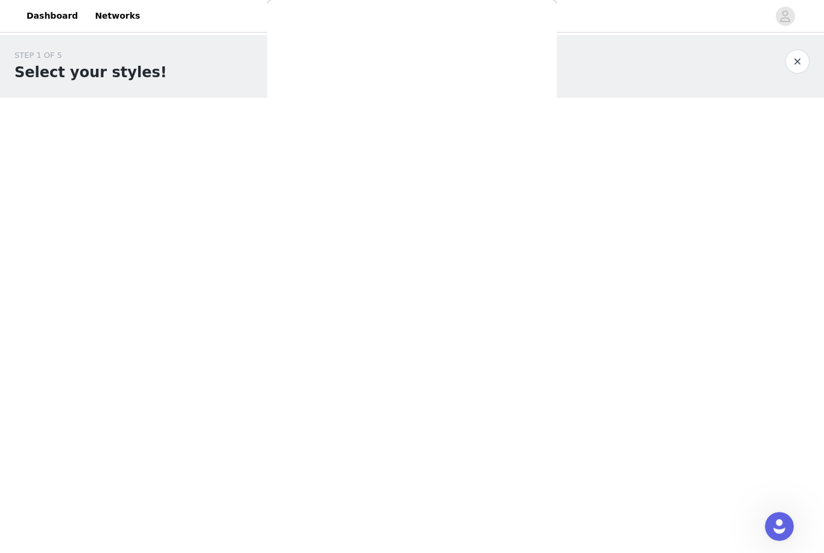
scroll to position [0, 0]
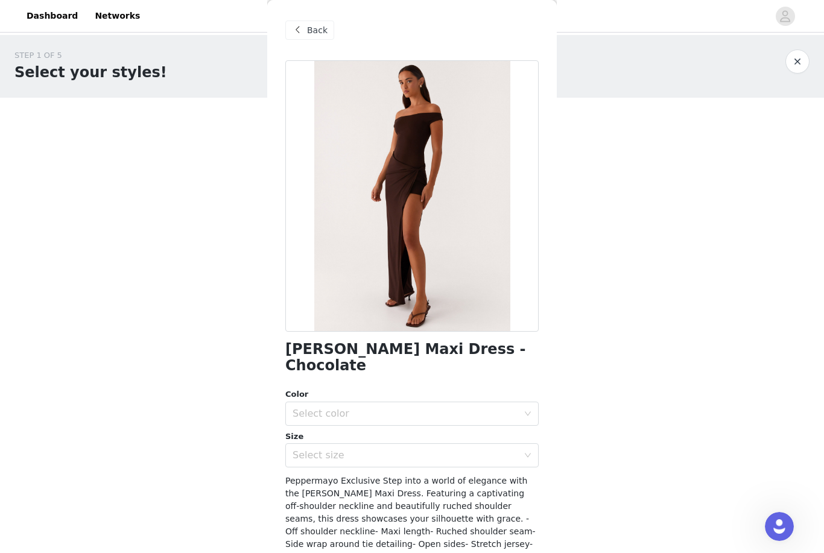
click at [317, 408] on div "Select color" at bounding box center [406, 414] width 226 height 12
click at [319, 425] on li "Chocolate" at bounding box center [411, 423] width 253 height 19
click at [316, 444] on div "Select size" at bounding box center [408, 455] width 231 height 23
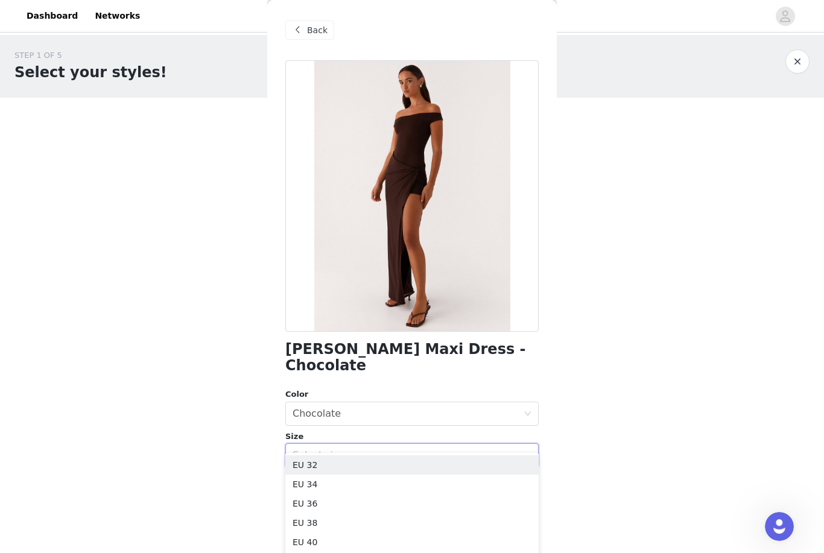
click at [319, 444] on div "Select size" at bounding box center [408, 455] width 231 height 23
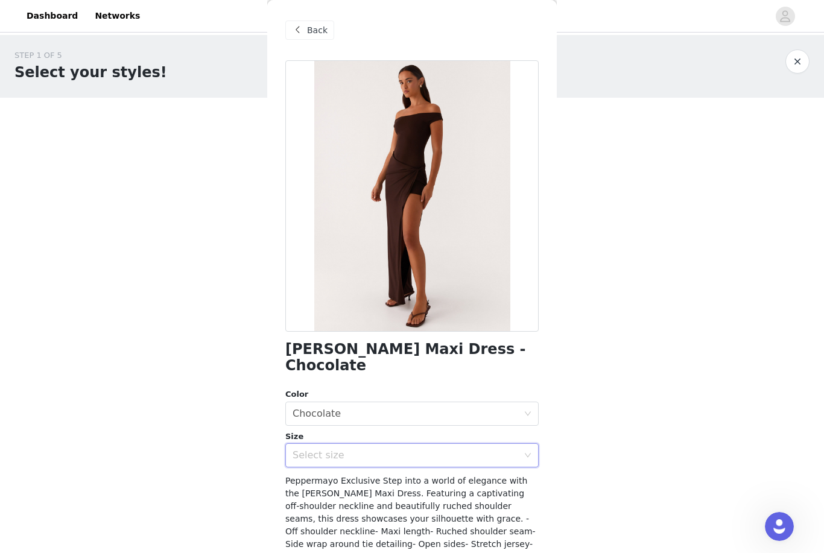
click at [312, 450] on div "Select size" at bounding box center [406, 456] width 226 height 12
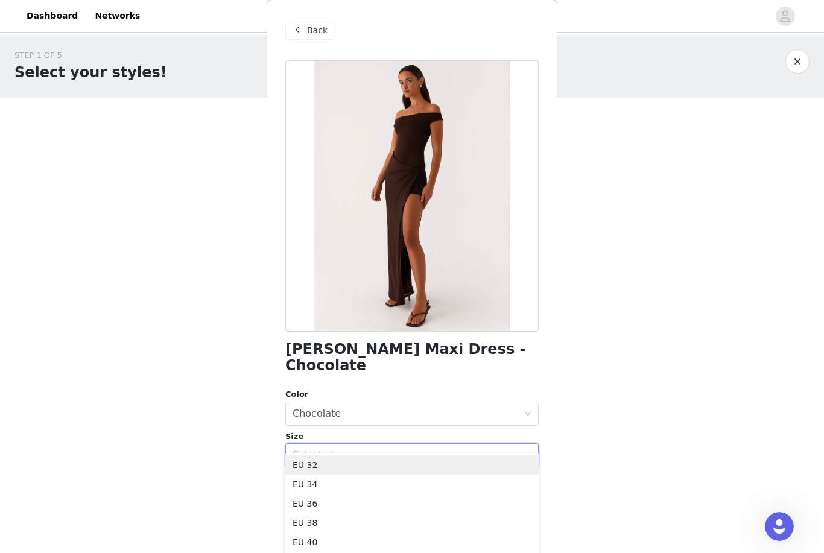
click at [301, 505] on li "EU 36" at bounding box center [411, 503] width 253 height 19
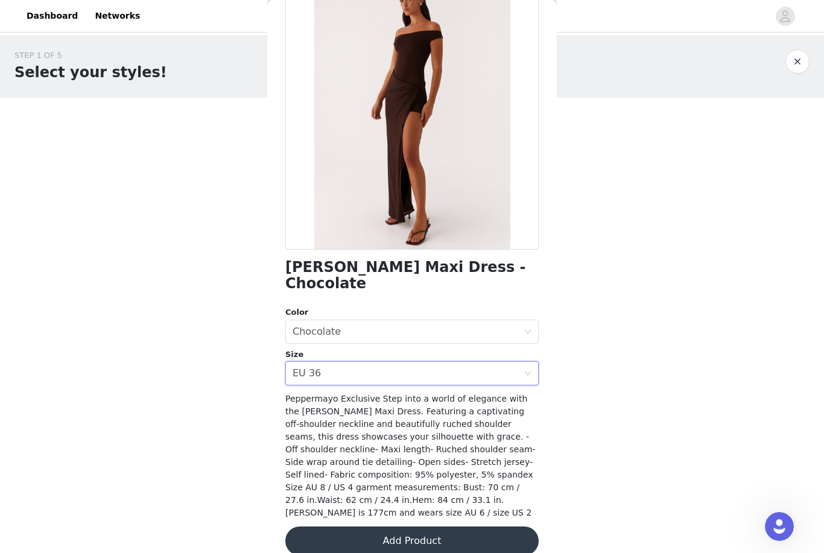
scroll to position [82, 0]
click at [333, 527] on button "Add Product" at bounding box center [411, 541] width 253 height 29
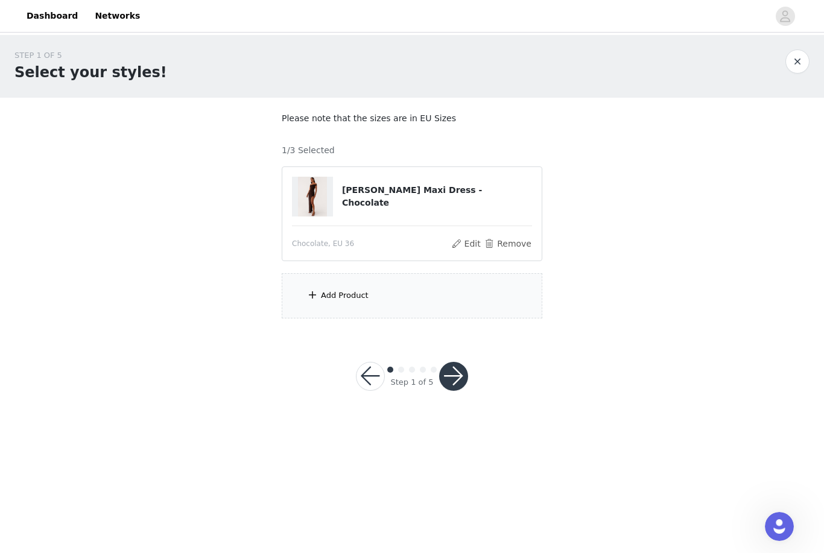
click at [335, 293] on div "Add Product" at bounding box center [345, 296] width 48 height 12
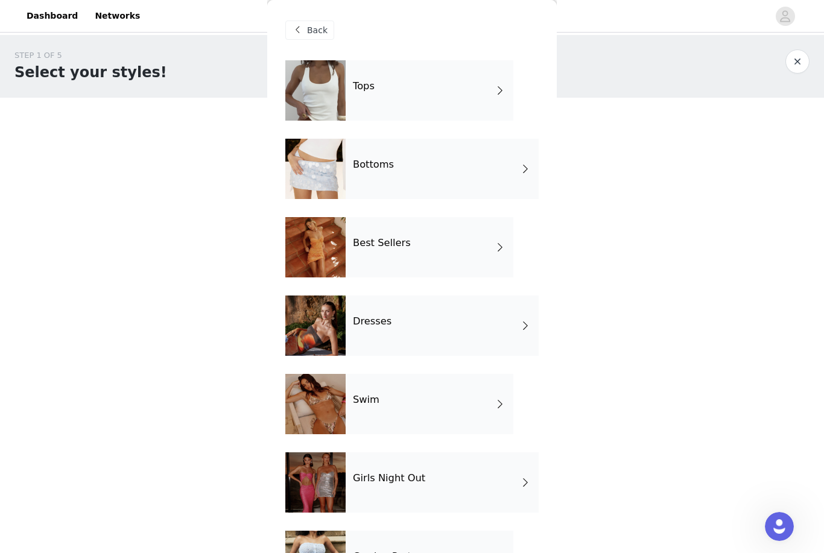
scroll to position [1, 0]
click at [446, 232] on div "Best Sellers" at bounding box center [430, 247] width 168 height 60
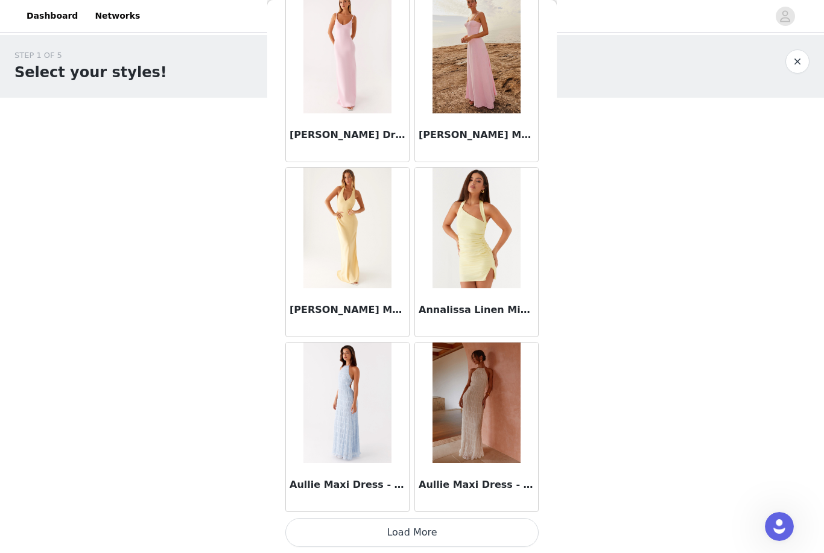
scroll to position [1293, 0]
click at [409, 523] on button "Load More" at bounding box center [411, 532] width 253 height 29
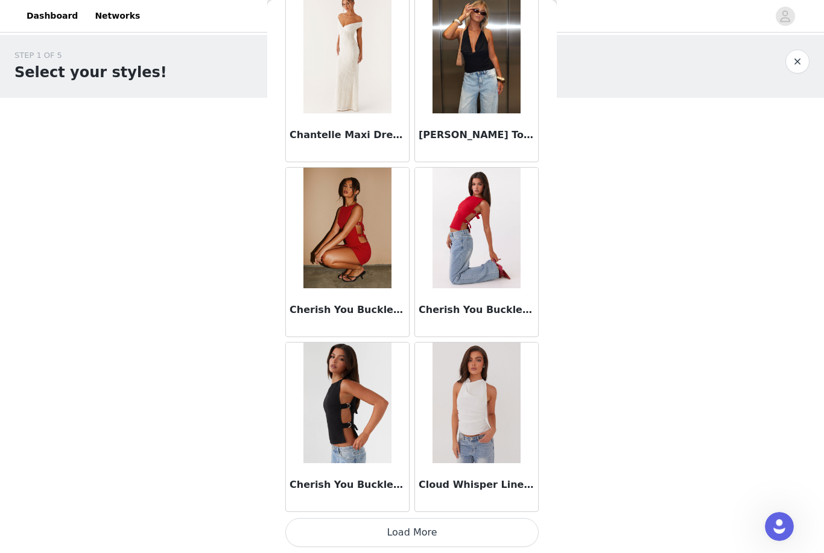
scroll to position [3044, 0]
click at [401, 530] on button "Load More" at bounding box center [411, 532] width 253 height 29
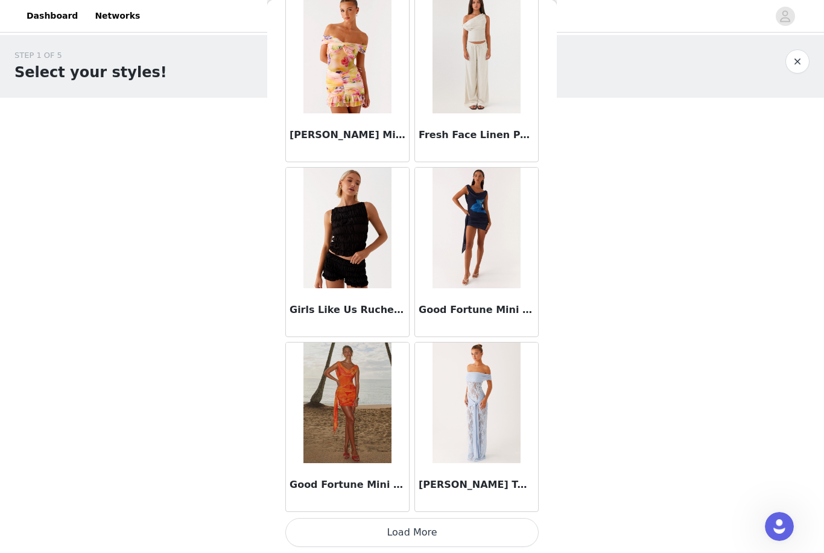
scroll to position [4794, 0]
click at [406, 526] on button "Load More" at bounding box center [411, 532] width 253 height 29
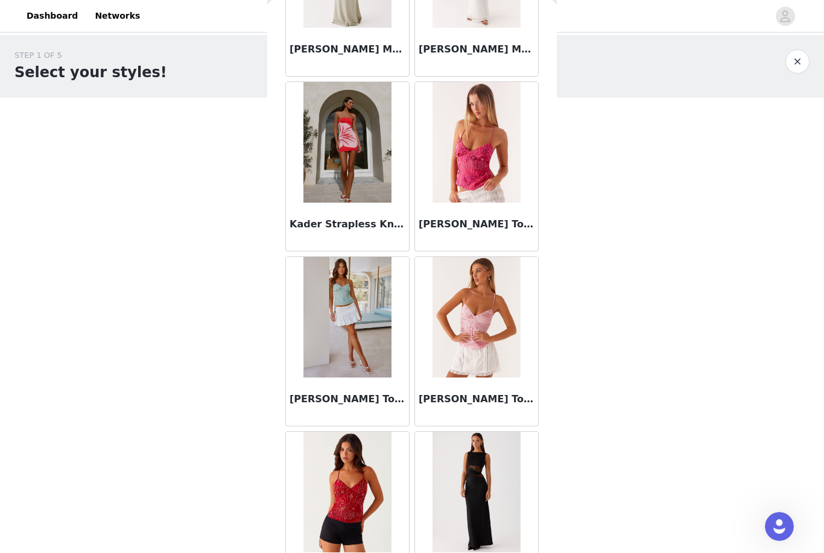
scroll to position [6327, 0]
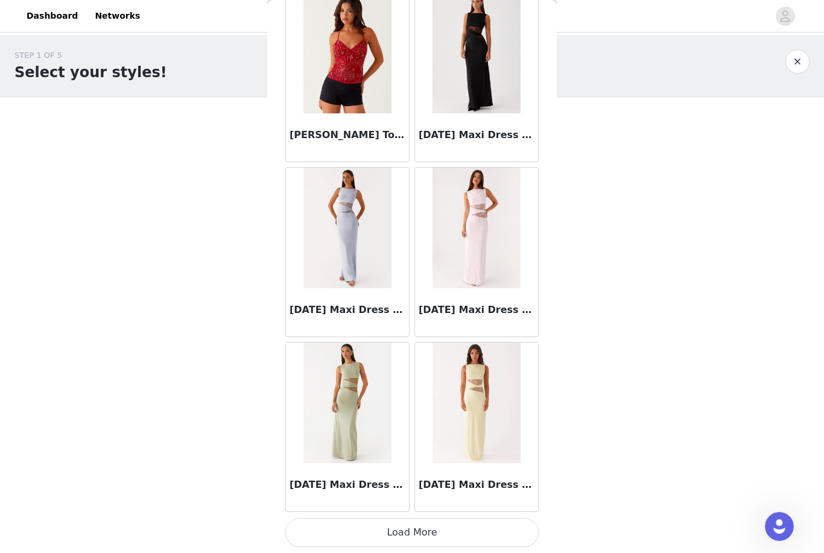
click at [390, 534] on button "Load More" at bounding box center [411, 532] width 253 height 29
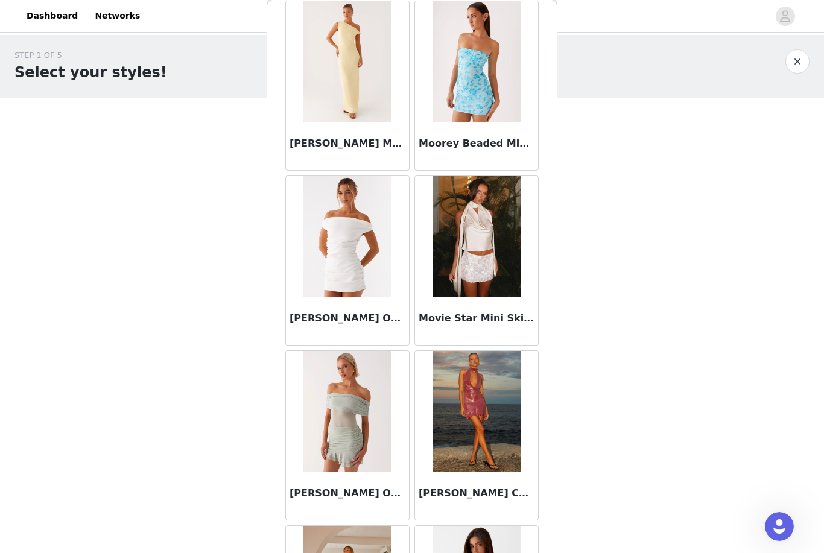
scroll to position [8116, 0]
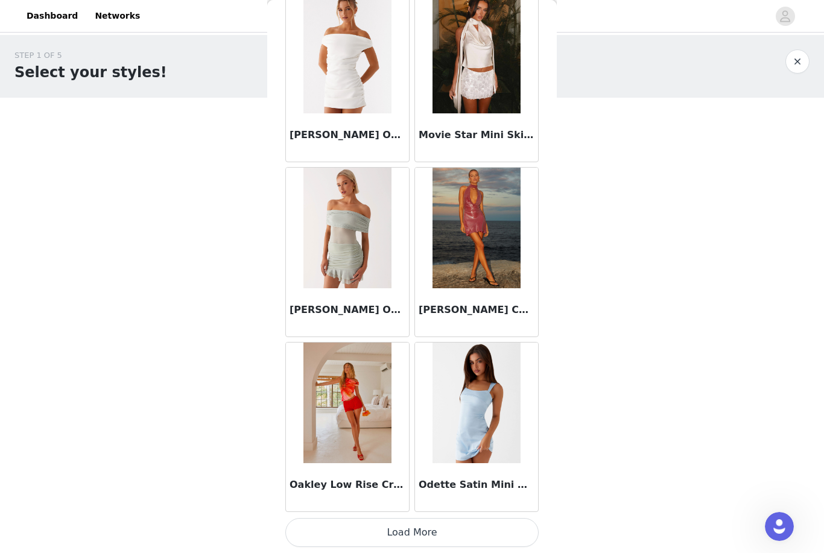
click at [474, 527] on button "Load More" at bounding box center [411, 532] width 253 height 29
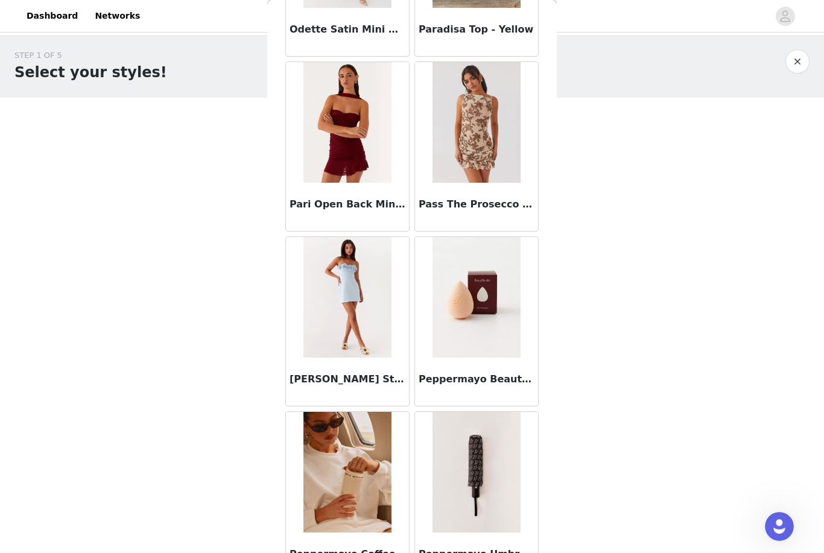
scroll to position [9106, 0]
